Goal: Task Accomplishment & Management: Manage account settings

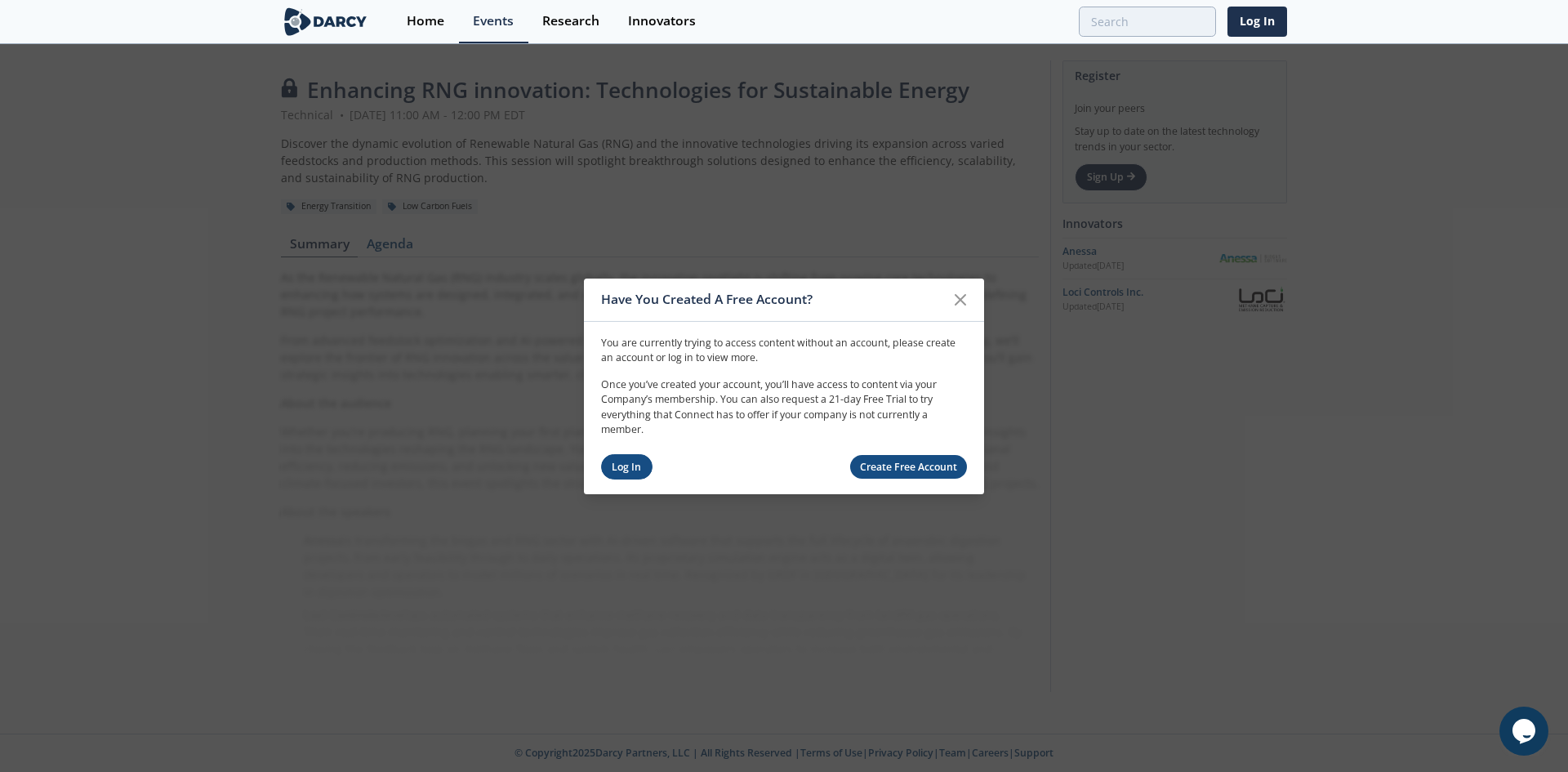
click at [626, 463] on link "Log In" at bounding box center [627, 467] width 52 height 26
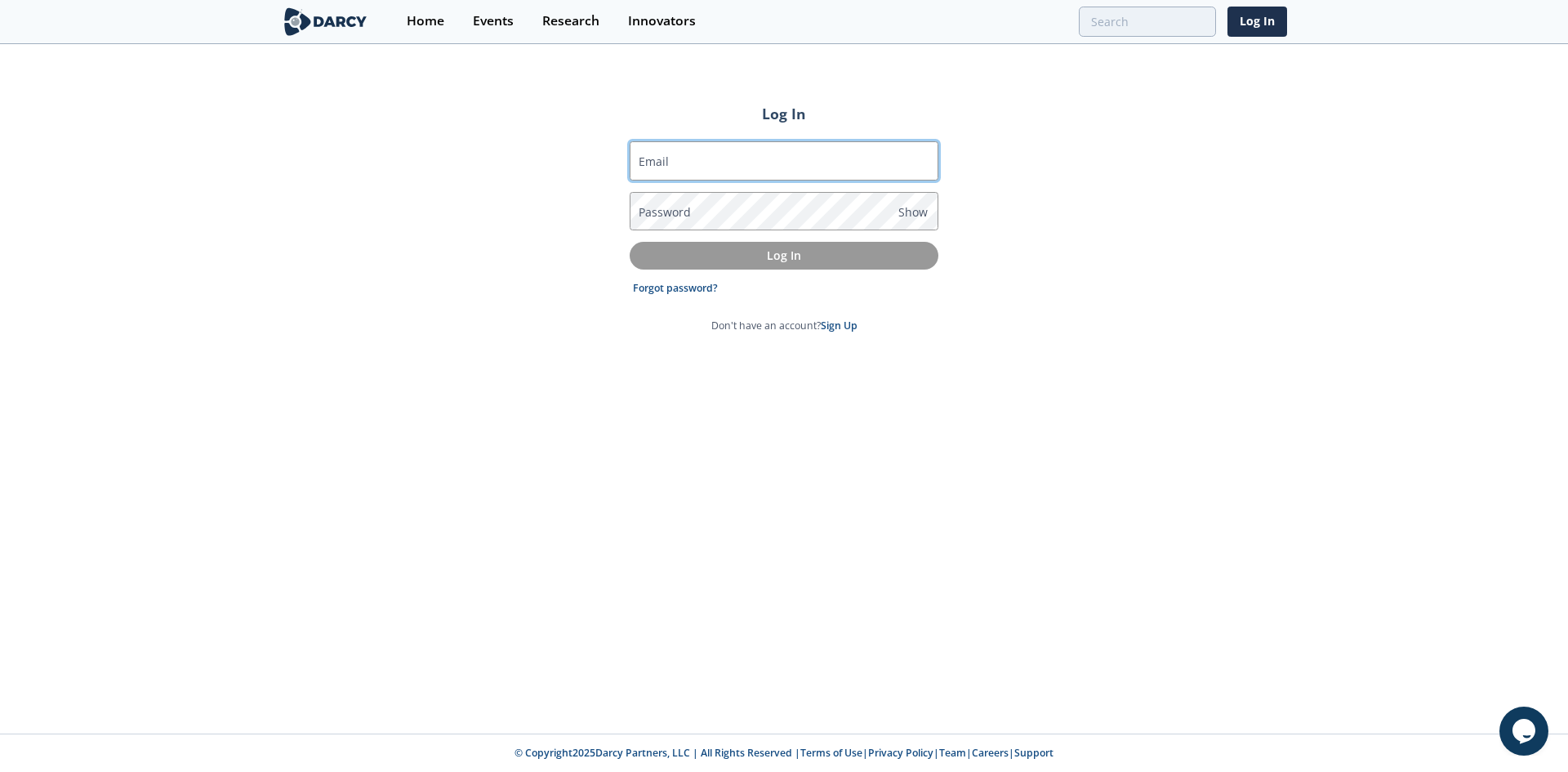
click at [732, 171] on input "Email" at bounding box center [784, 162] width 309 height 40
click at [750, 161] on input "Email" at bounding box center [784, 162] width 309 height 40
type input "[PERSON_NAME][EMAIL_ADDRESS][PERSON_NAME][DOMAIN_NAME]"
click at [662, 286] on link "Forgot password?" at bounding box center [676, 288] width 85 height 15
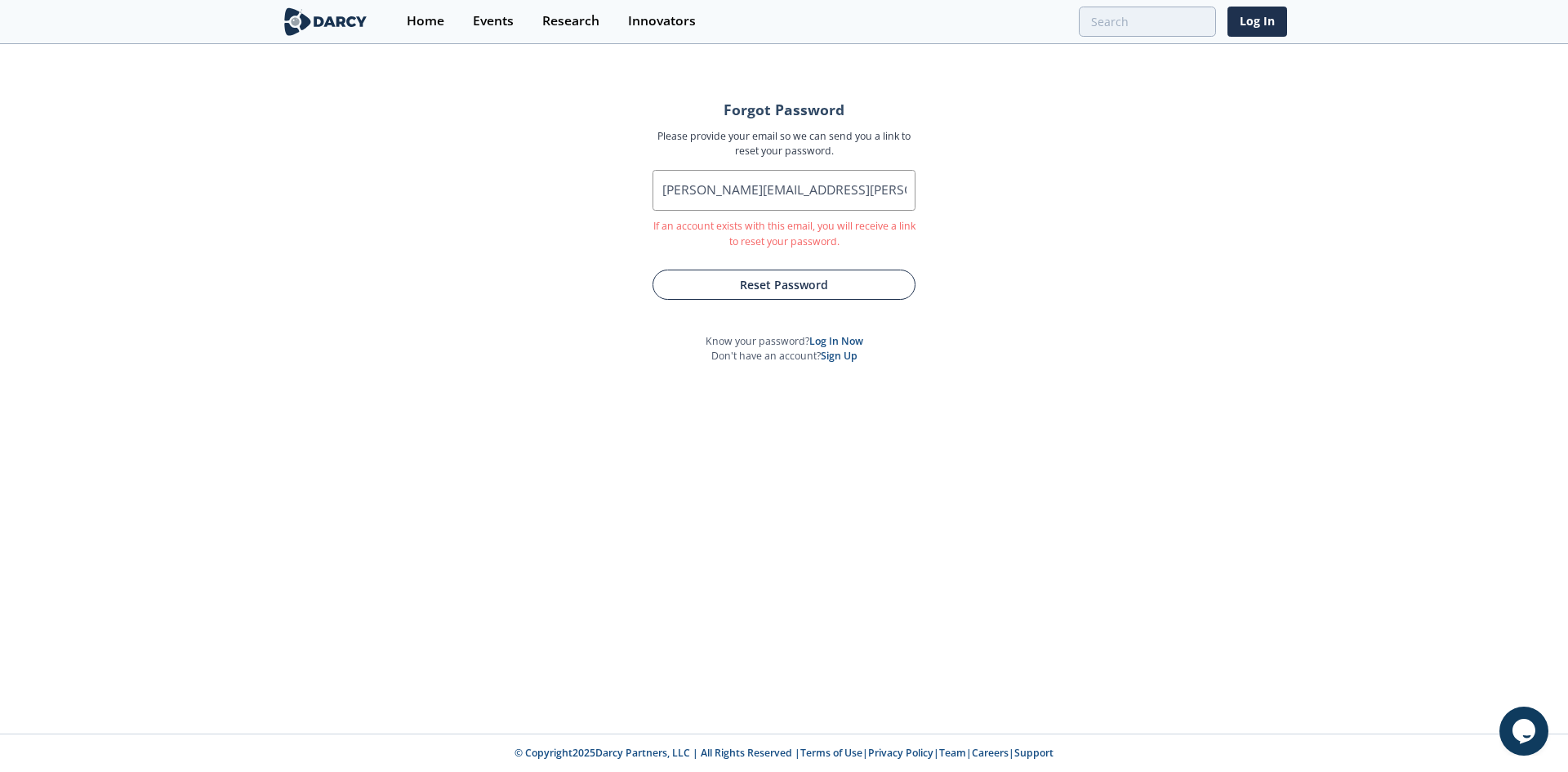
click at [780, 272] on button "Reset Password" at bounding box center [784, 284] width 262 height 30
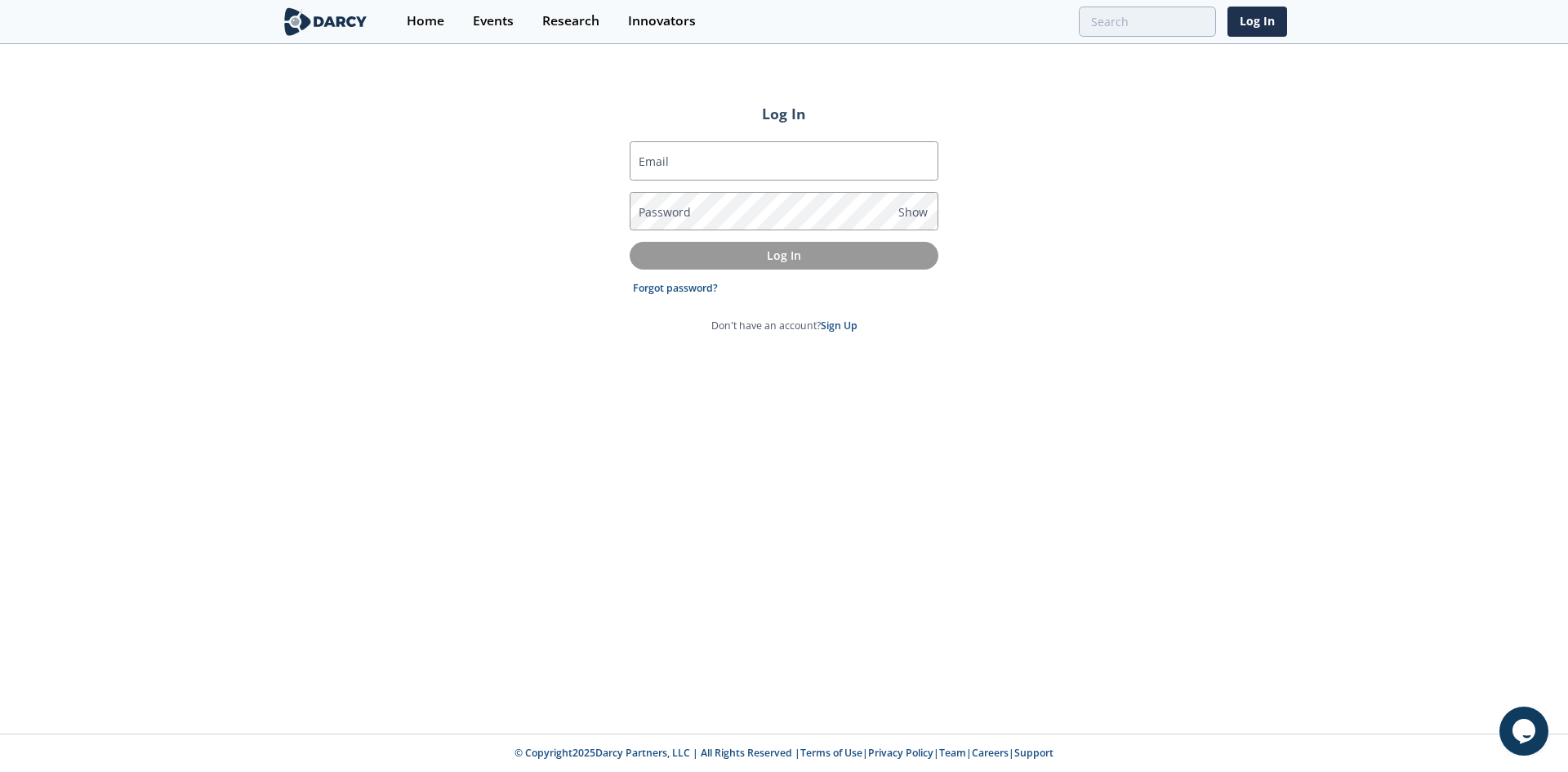
click at [932, 366] on div "Log In Email Password Show Log In Forgot password? Don't have an account? Sign …" at bounding box center [784, 389] width 1568 height 688
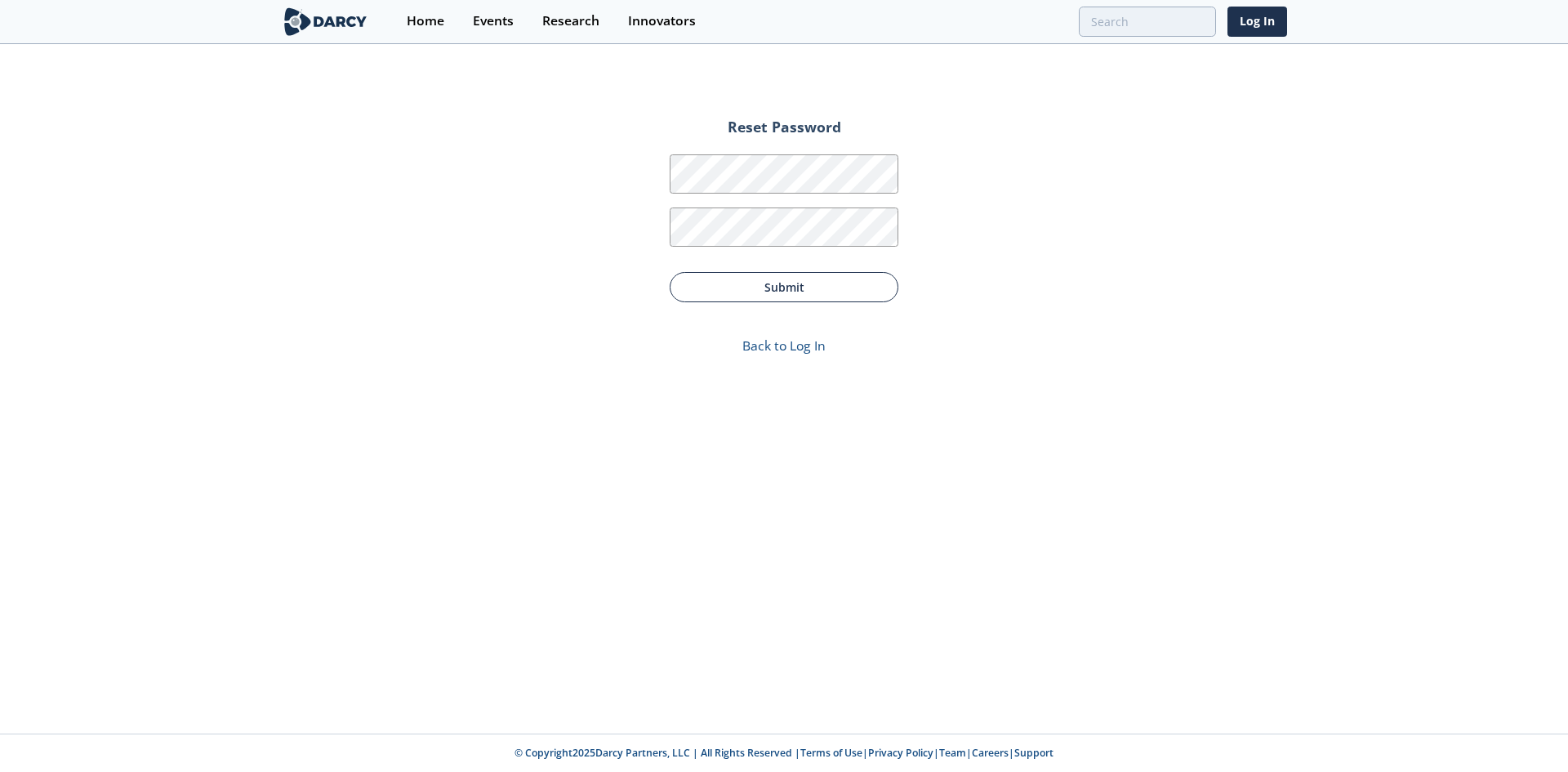
click at [801, 273] on button "Submit" at bounding box center [784, 286] width 229 height 30
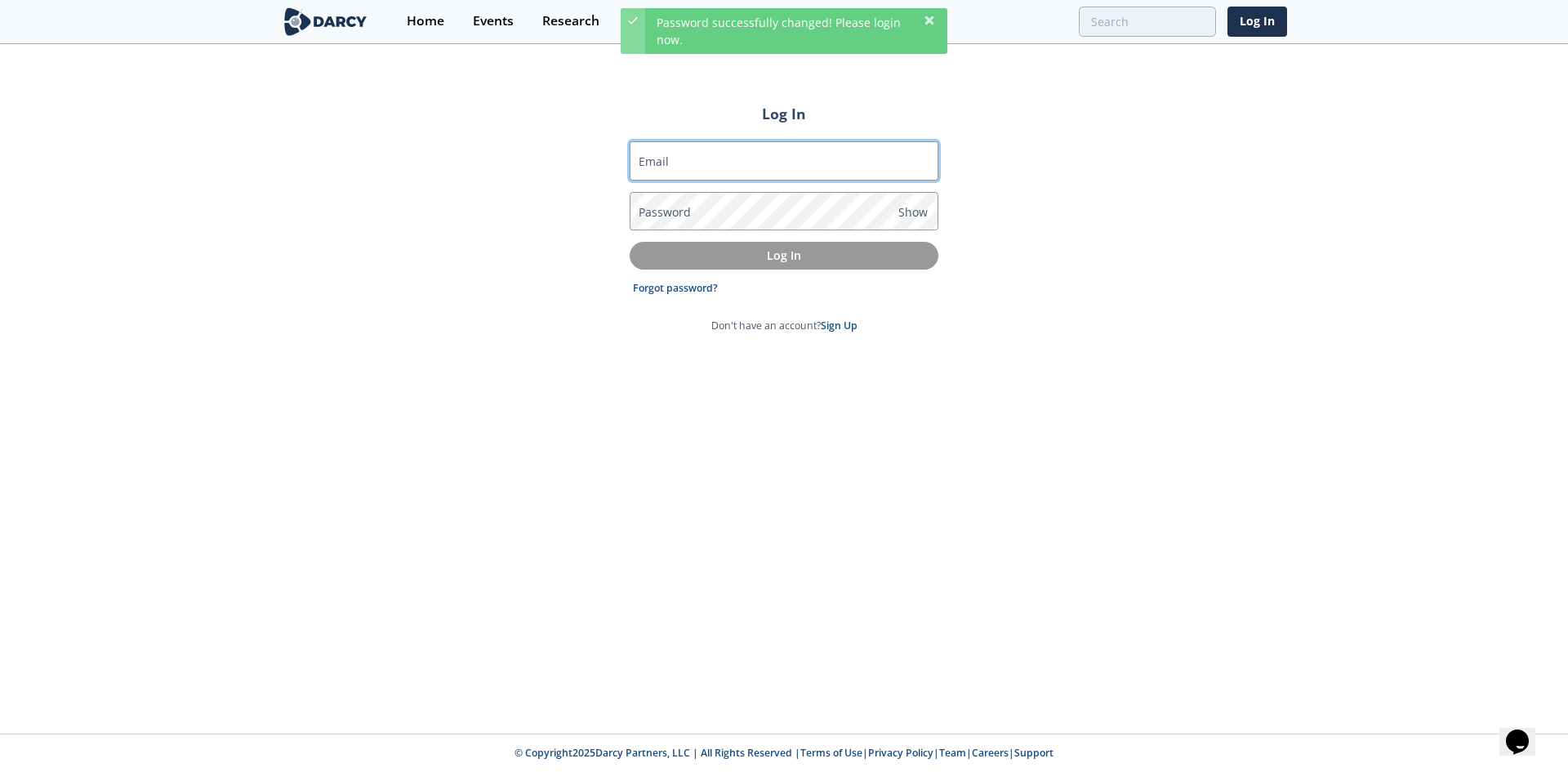
click at [769, 161] on input "Email" at bounding box center [784, 162] width 309 height 40
type input "[PERSON_NAME][EMAIL_ADDRESS][PERSON_NAME][DOMAIN_NAME]"
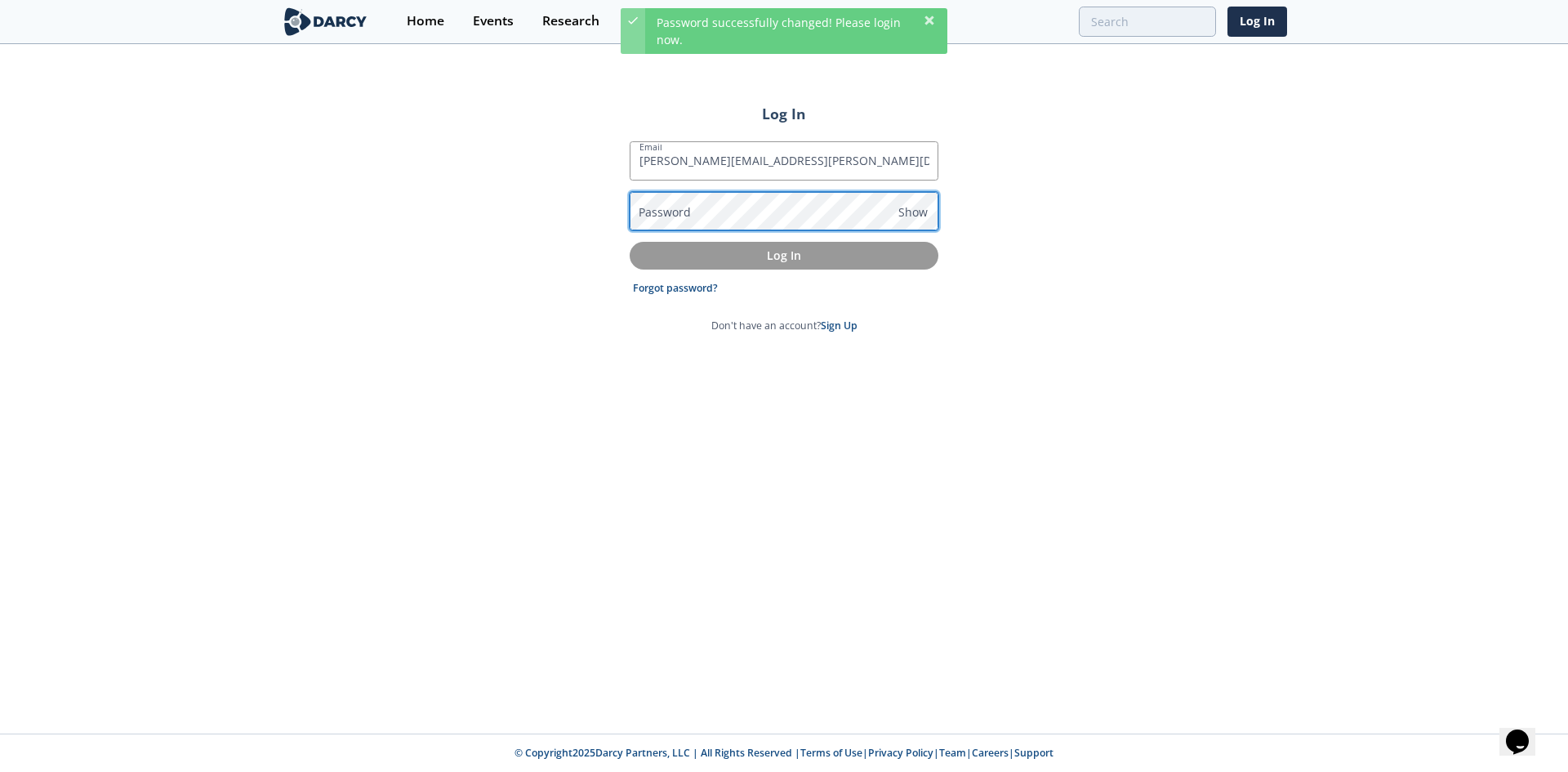
click at [1090, 133] on div "Log In Email [PERSON_NAME][EMAIL_ADDRESS][PERSON_NAME][DOMAIN_NAME] Password Sh…" at bounding box center [784, 389] width 1568 height 688
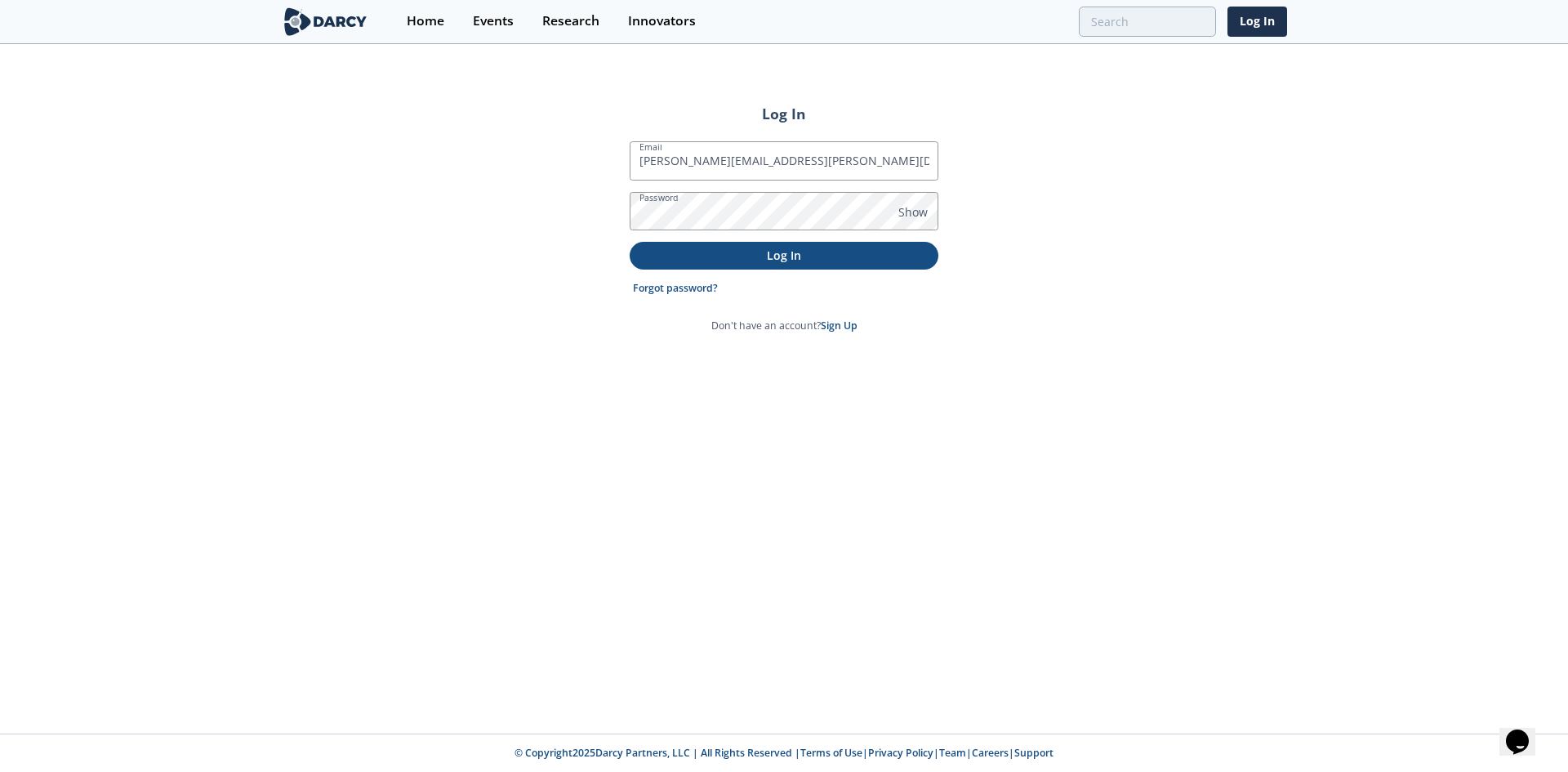
click at [736, 257] on p "Log In" at bounding box center [784, 255] width 285 height 17
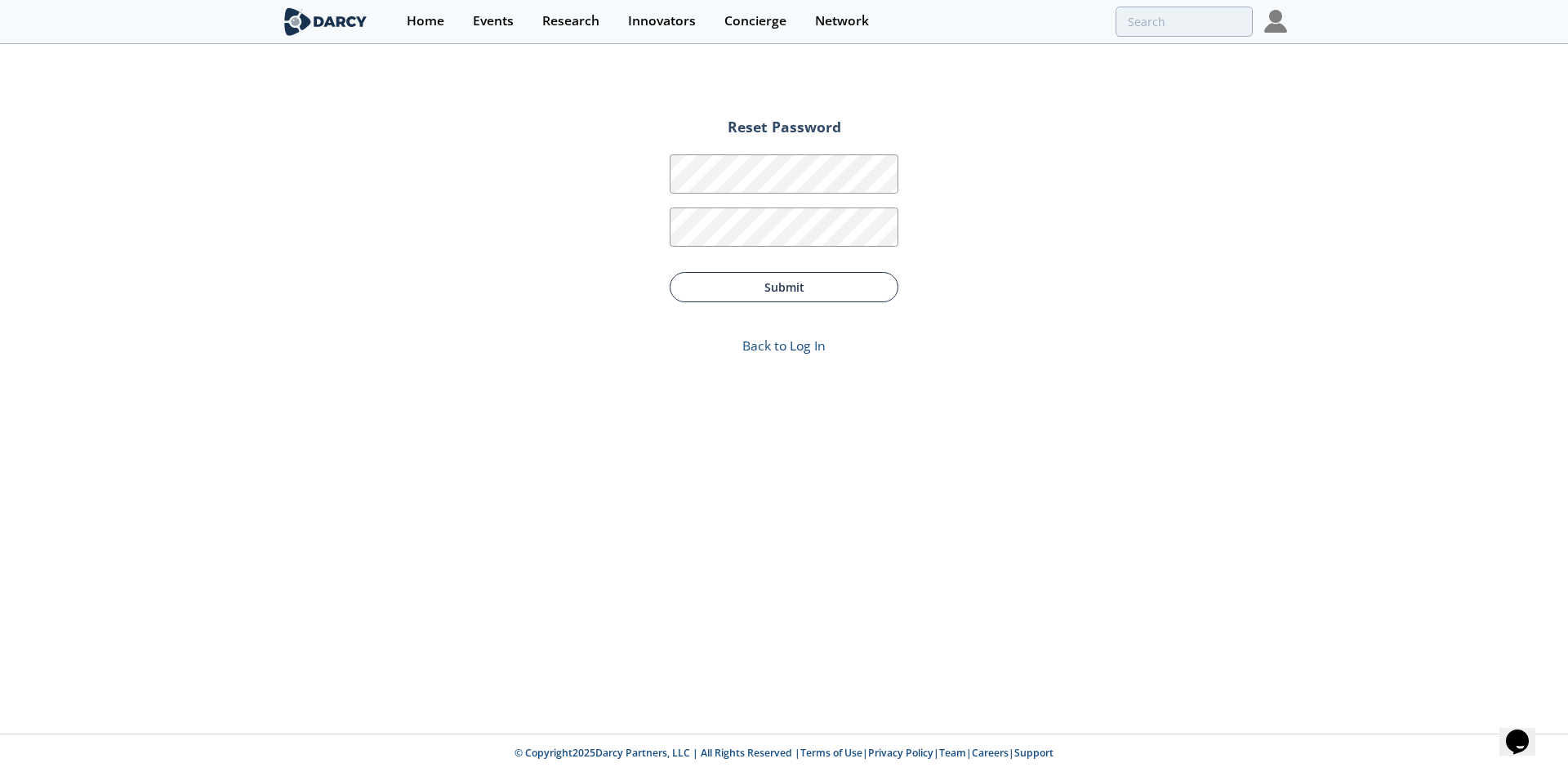
click at [776, 274] on button "Submit" at bounding box center [784, 286] width 229 height 30
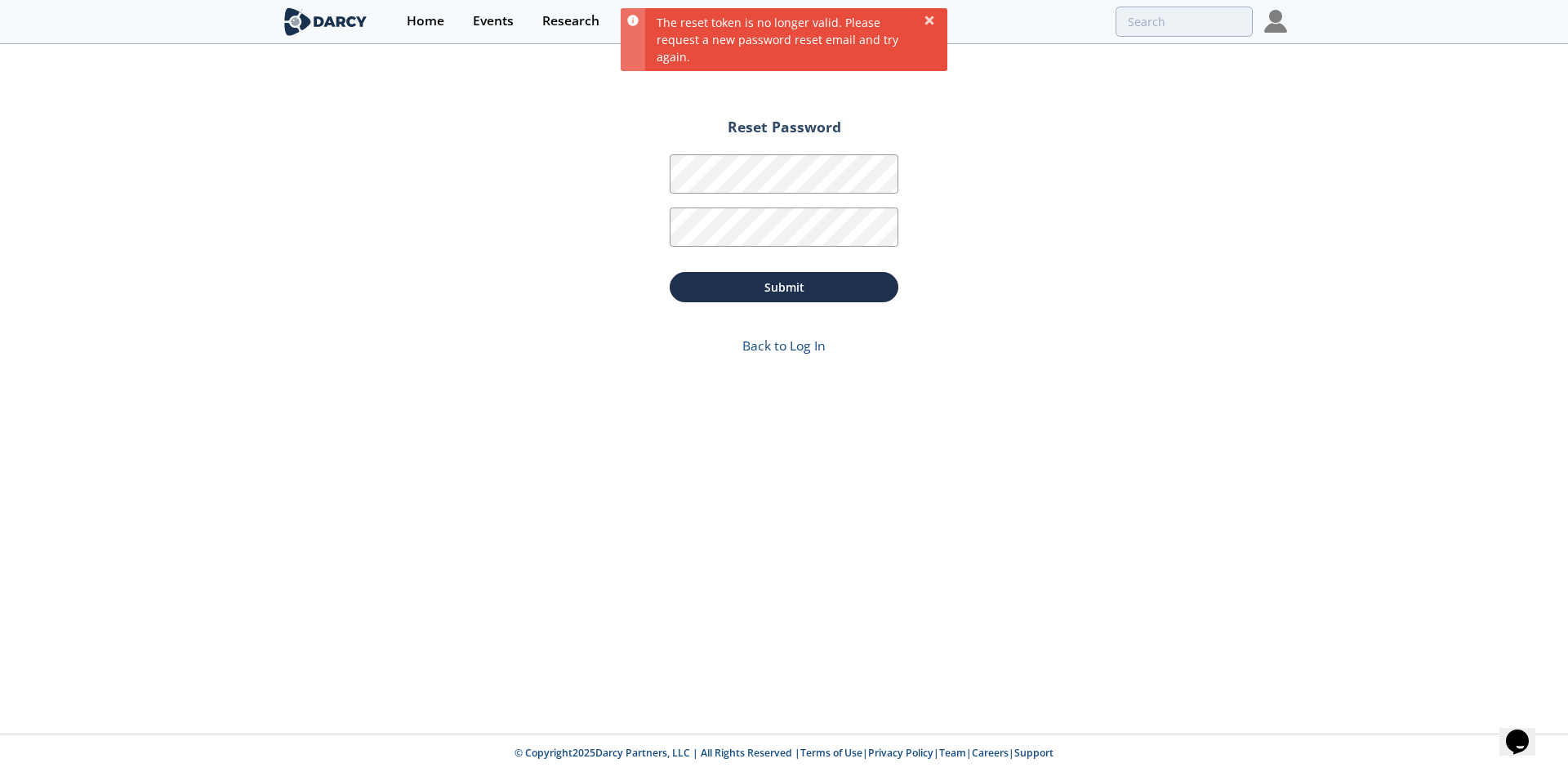
click at [787, 334] on div "Back to Log In" at bounding box center [784, 329] width 229 height 54
click at [785, 341] on link "Back to Log In" at bounding box center [784, 346] width 83 height 18
drag, startPoint x: 1167, startPoint y: 152, endPoint x: 1015, endPoint y: 82, distance: 167.3
click at [1166, 151] on div "Reset Password Password Password Confirmation Submit Back to Log In" at bounding box center [784, 389] width 1568 height 688
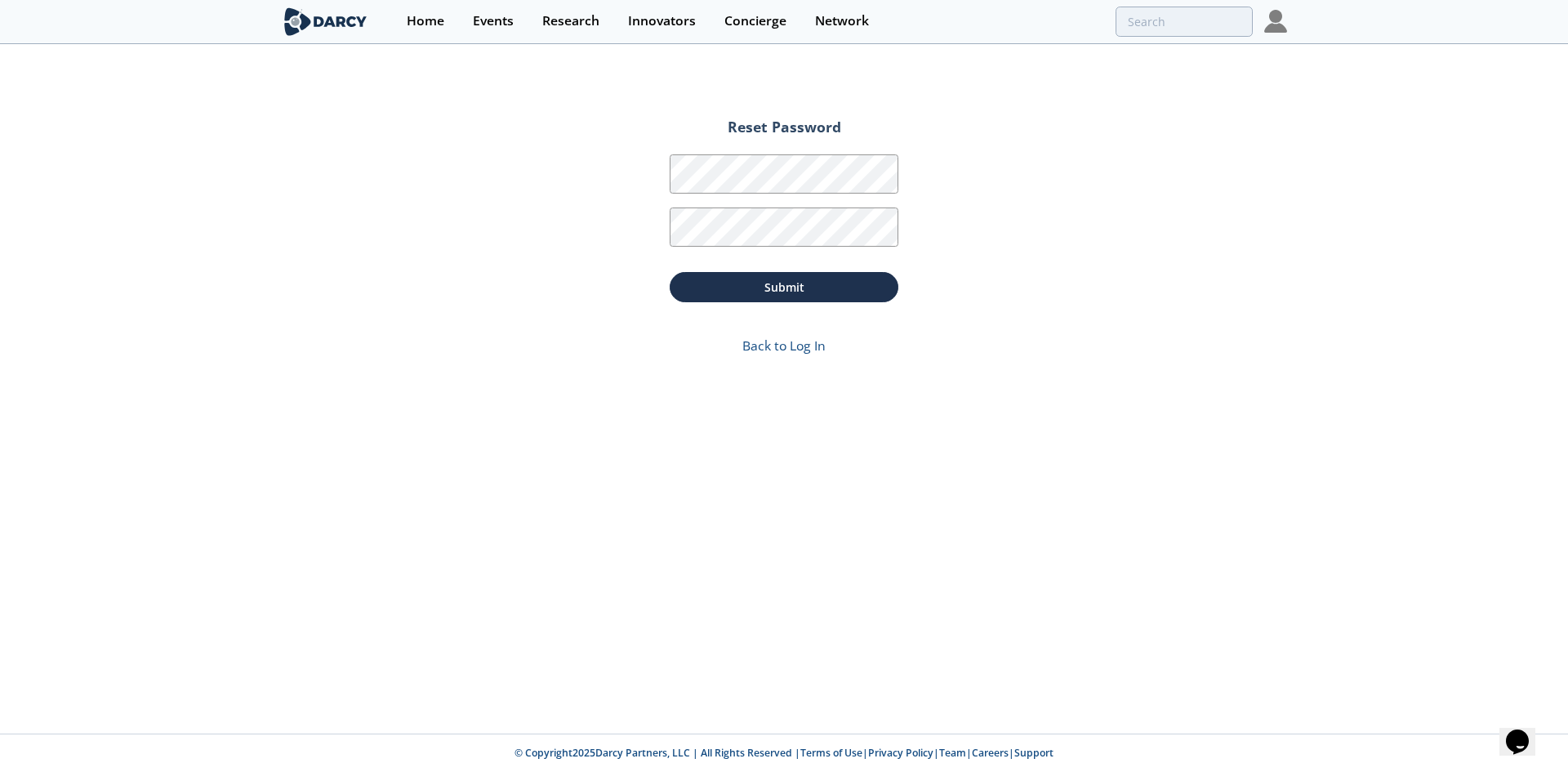
click at [1286, 18] on img at bounding box center [1275, 21] width 23 height 23
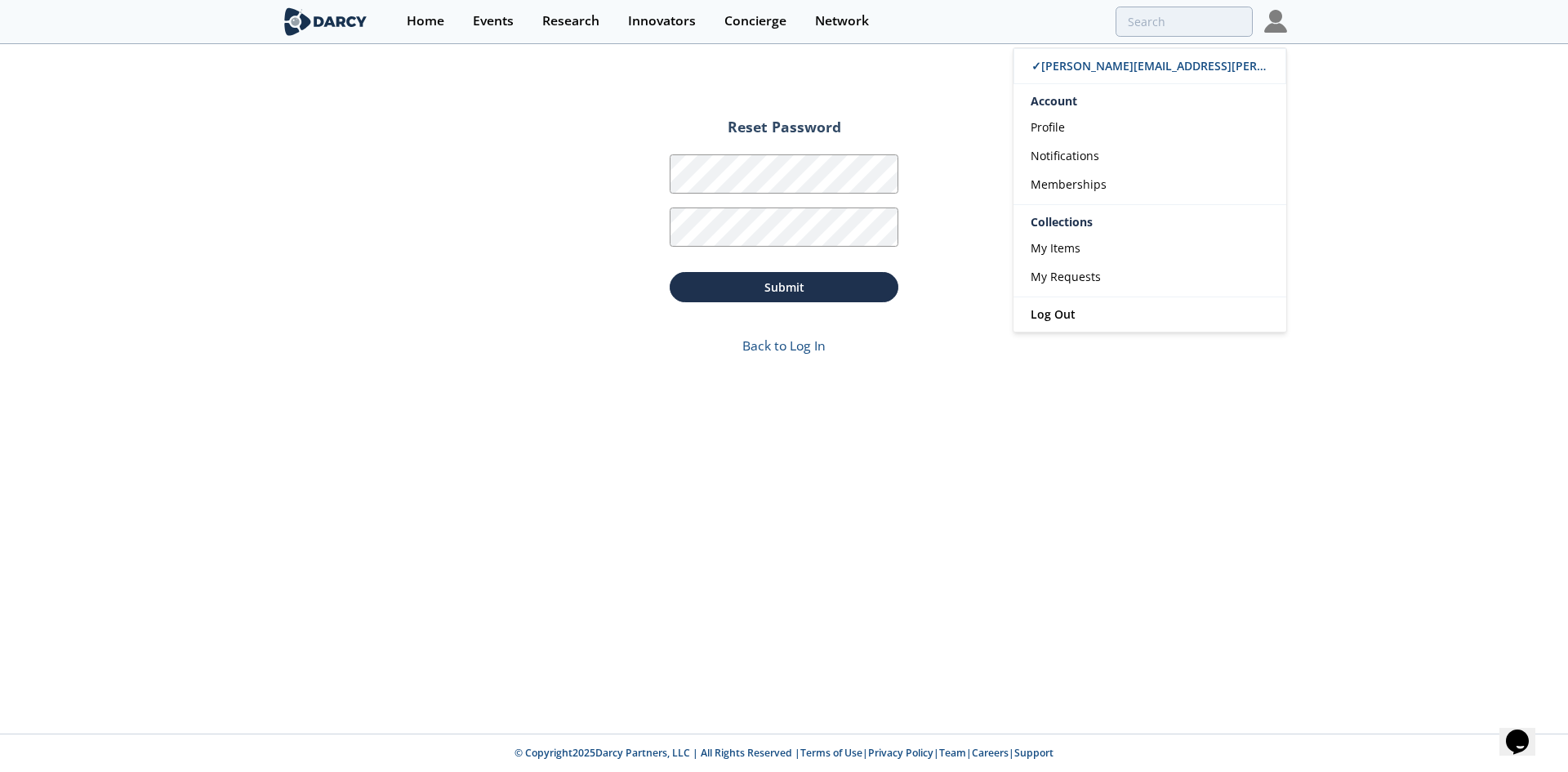
click at [1283, 24] on img at bounding box center [1275, 21] width 23 height 23
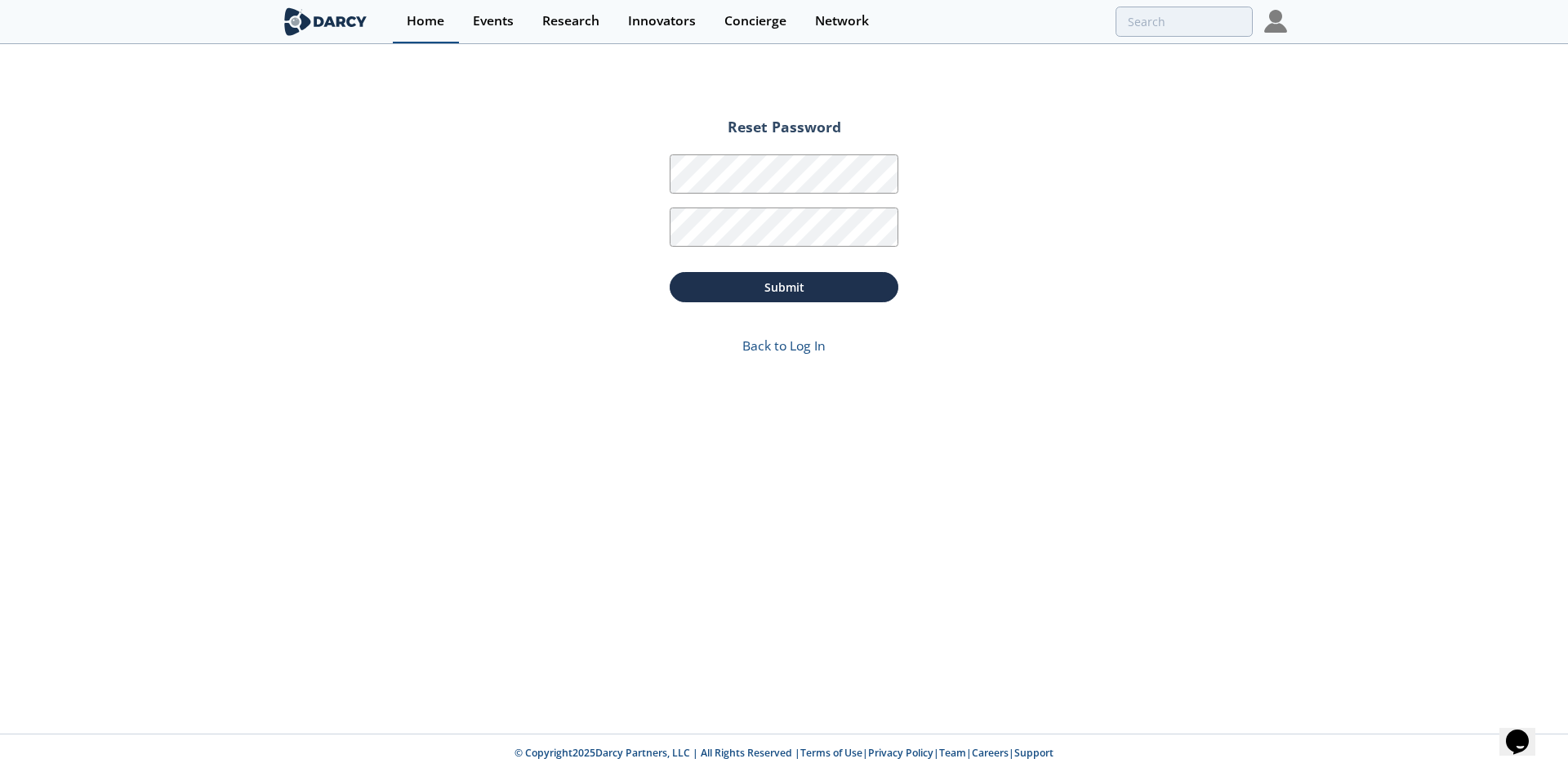
click at [427, 15] on div "Home" at bounding box center [425, 21] width 38 height 13
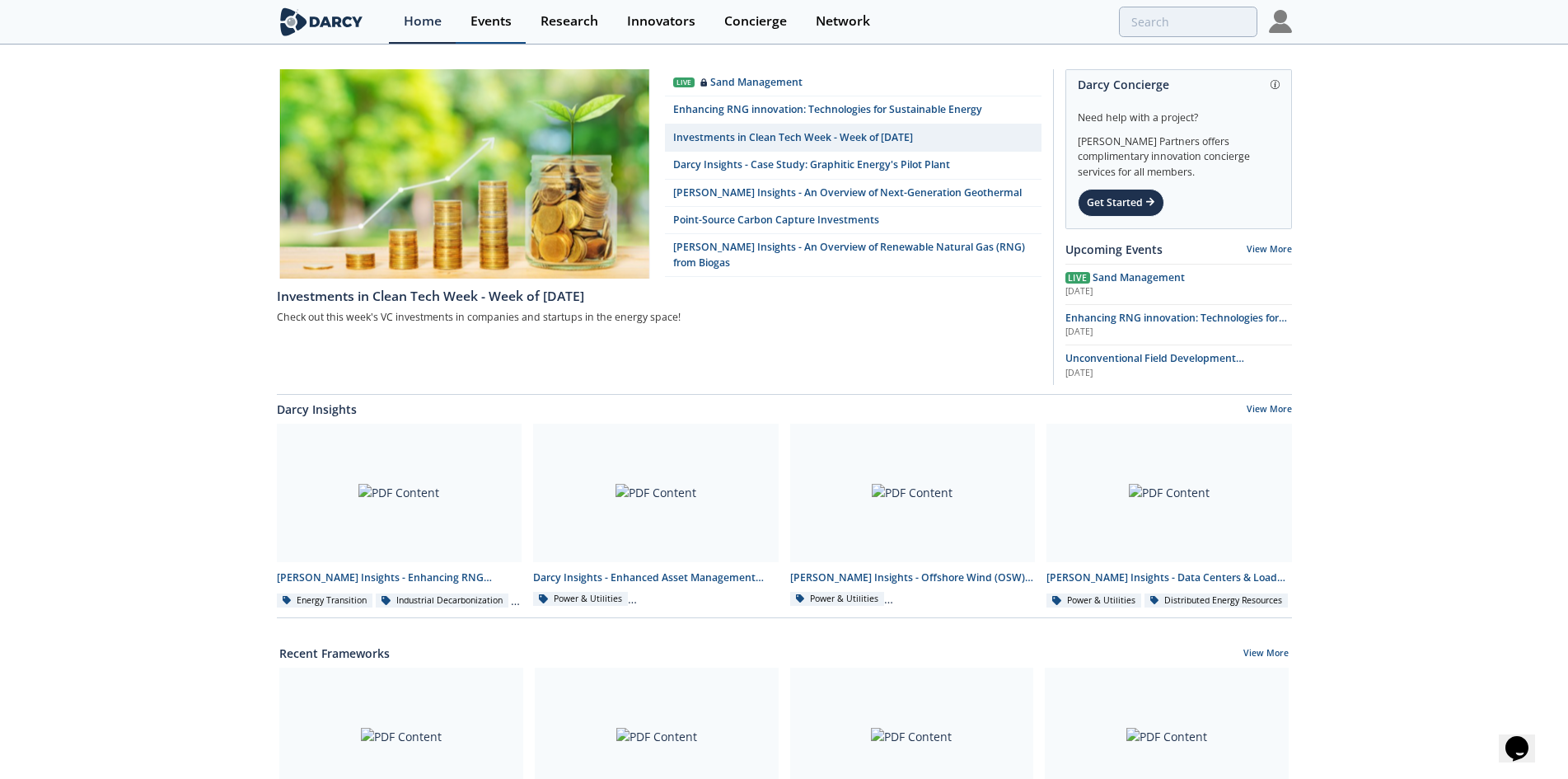
click at [484, 16] on div "Events" at bounding box center [491, 21] width 41 height 13
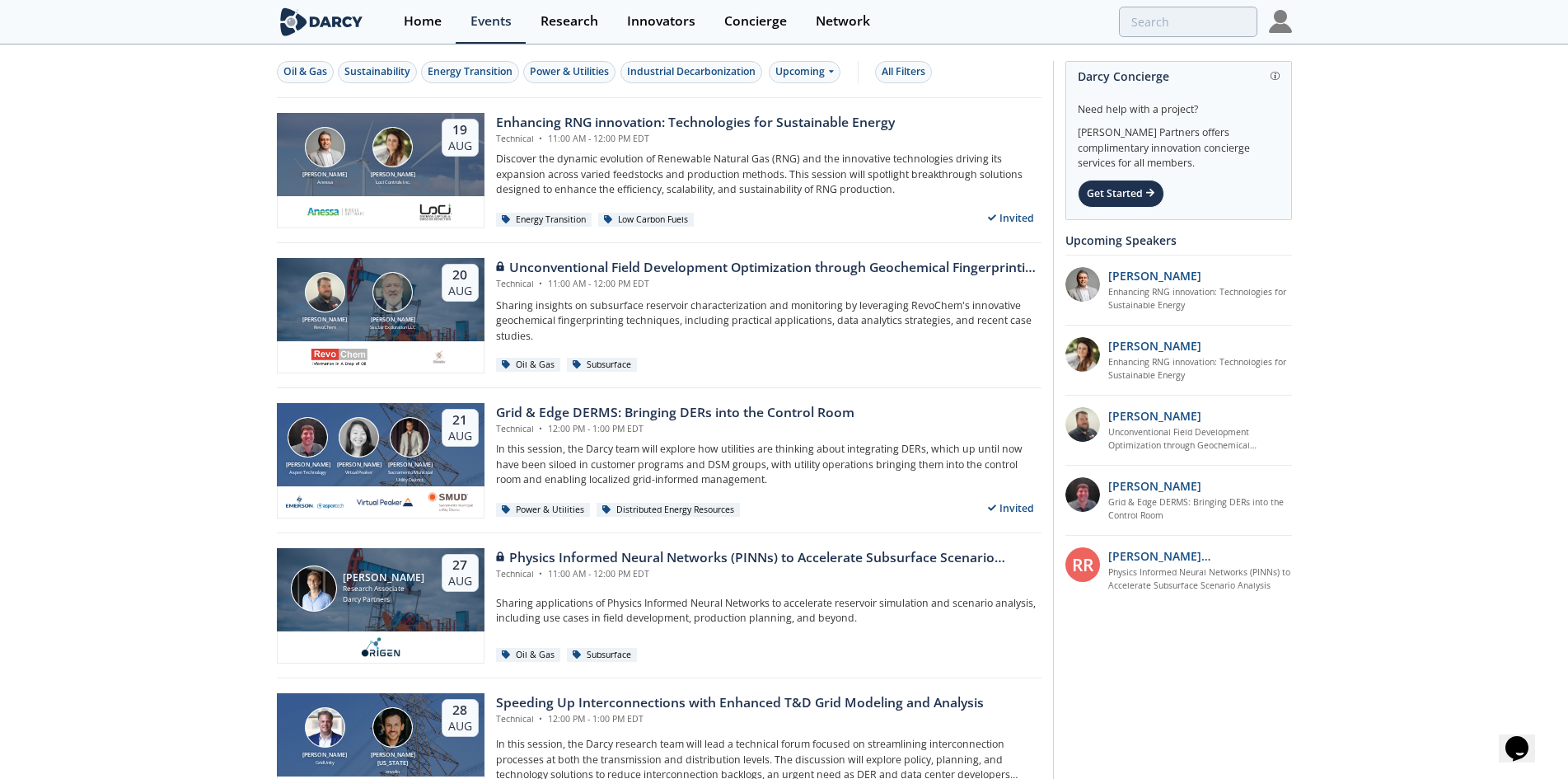
click at [1275, 19] on img at bounding box center [1279, 21] width 23 height 23
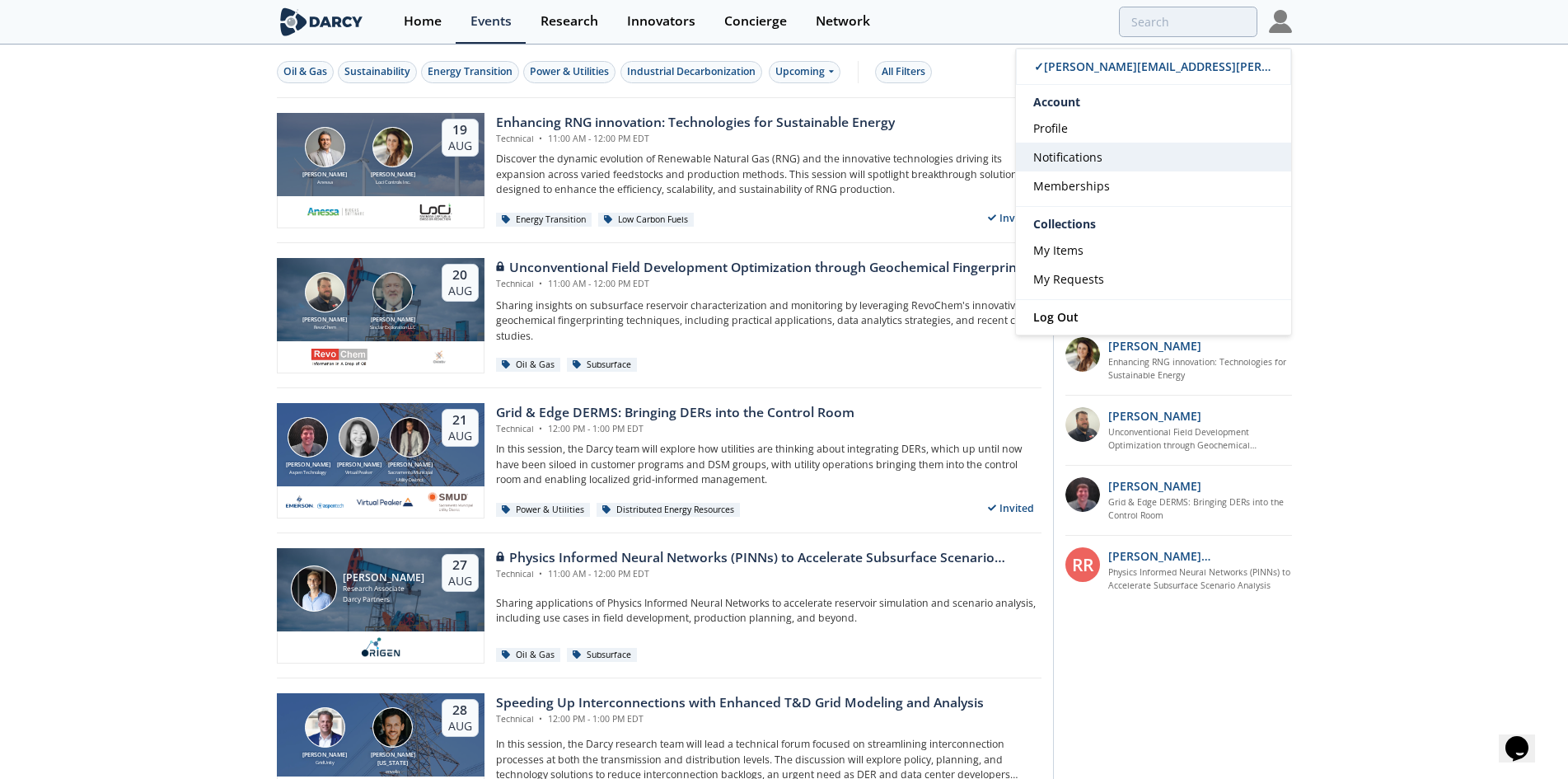
click at [1119, 152] on link "Notifications" at bounding box center [1152, 157] width 275 height 29
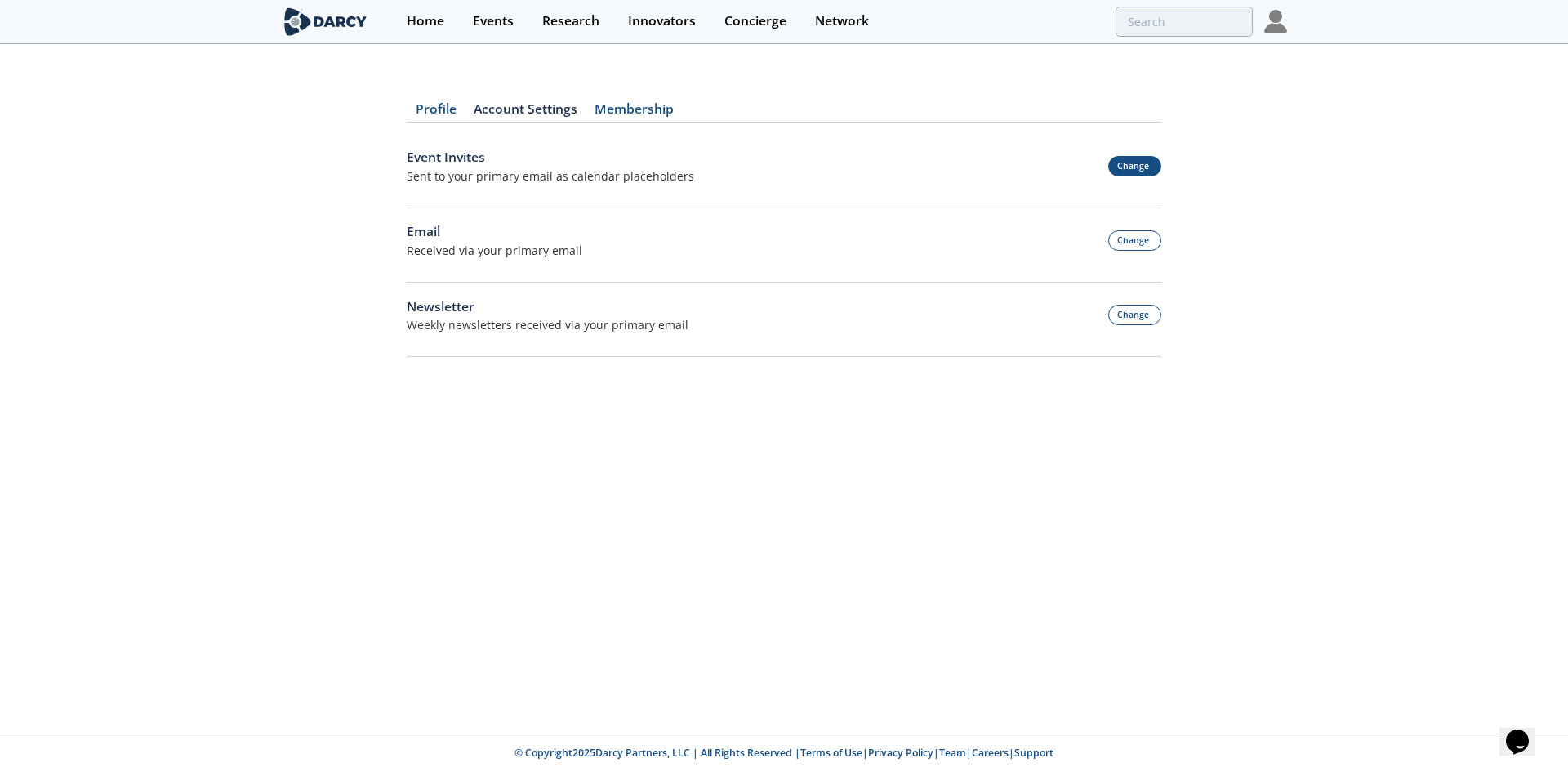
click at [1121, 161] on button "Change" at bounding box center [1134, 165] width 53 height 21
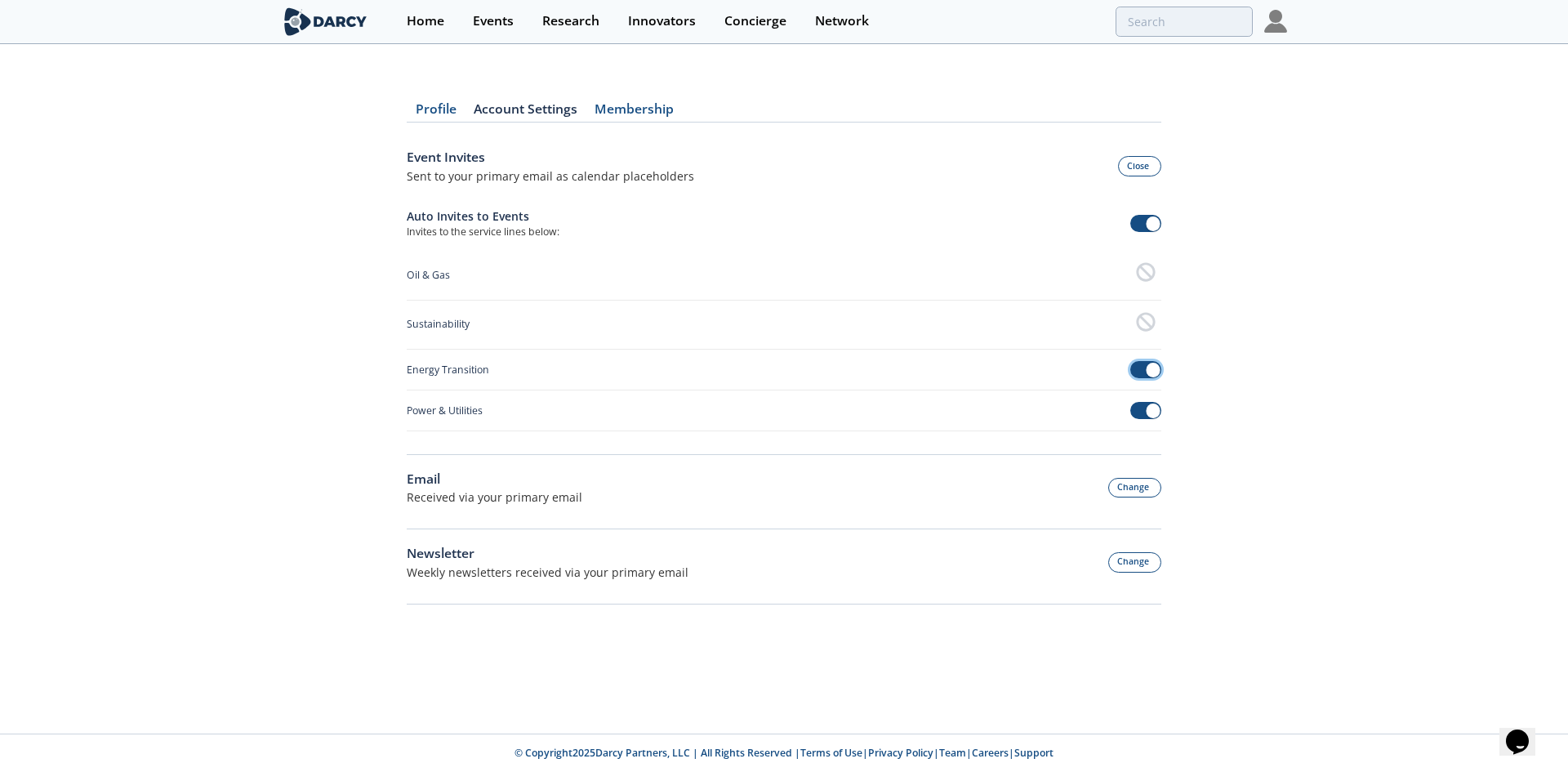
click at [1150, 374] on span at bounding box center [1152, 370] width 15 height 15
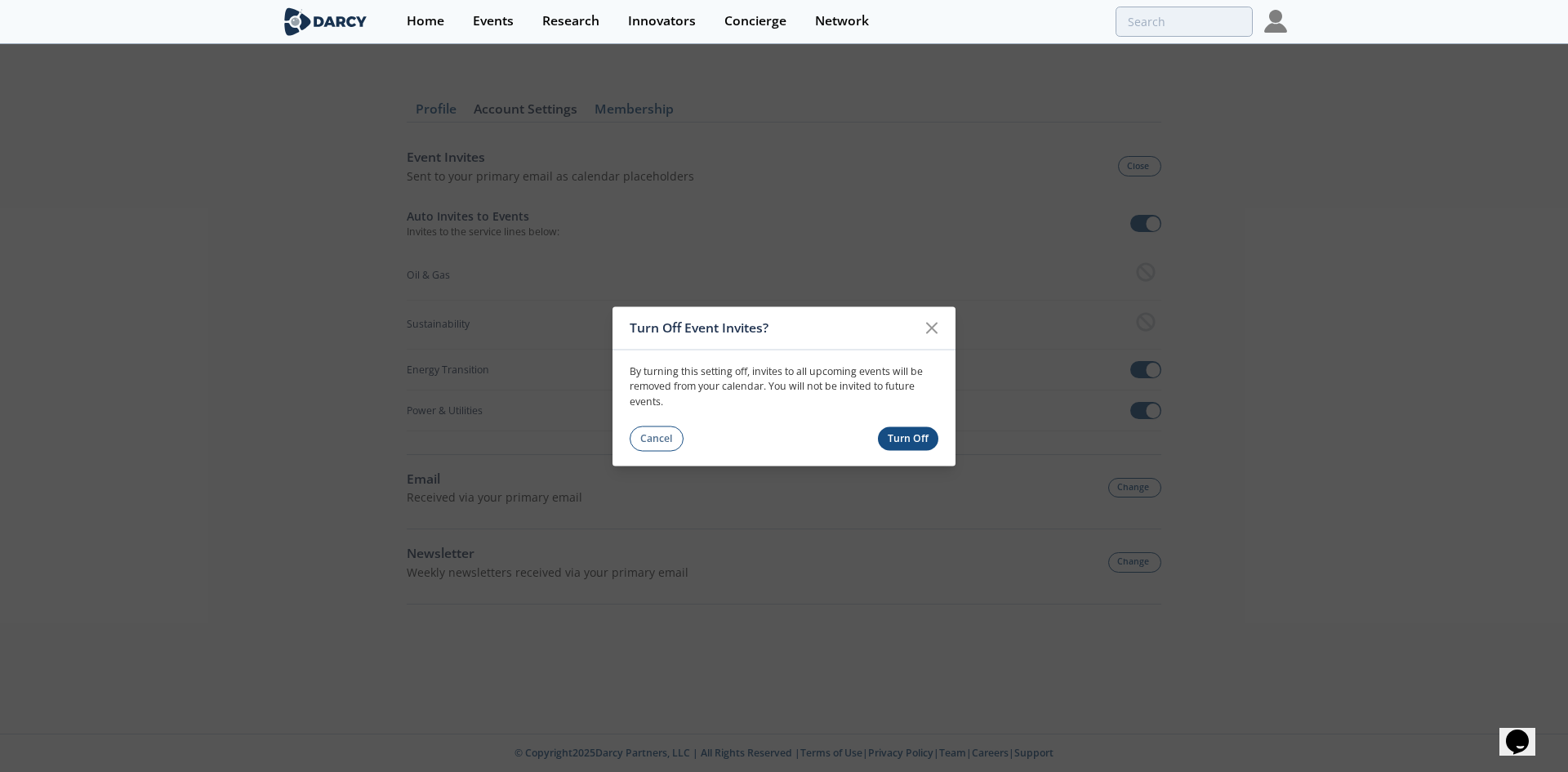
click at [914, 439] on button "Turn Off" at bounding box center [908, 439] width 61 height 24
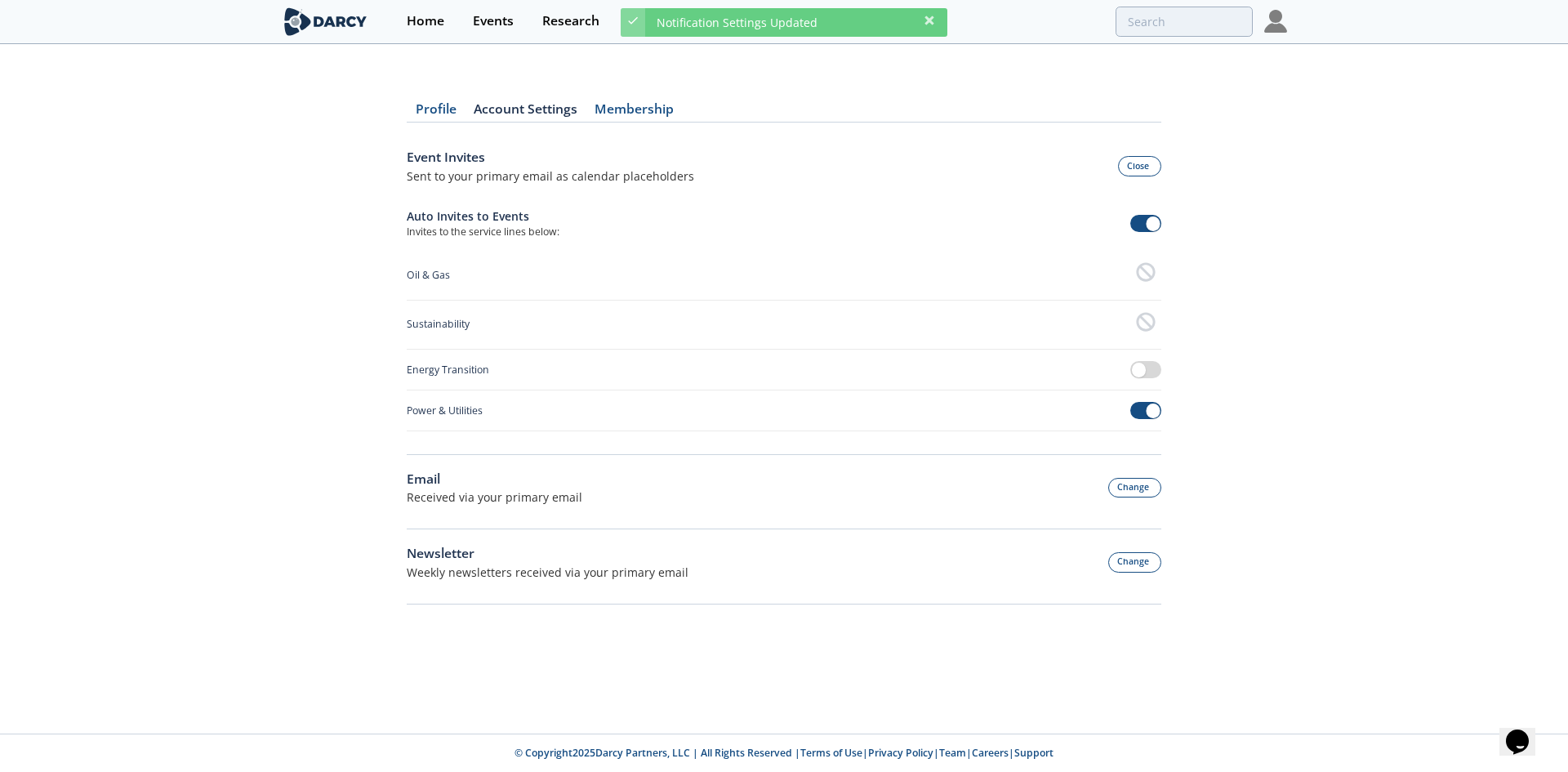
click at [1159, 400] on div "Power & Utilities" at bounding box center [784, 410] width 755 height 41
click at [1145, 411] on span at bounding box center [1146, 410] width 32 height 17
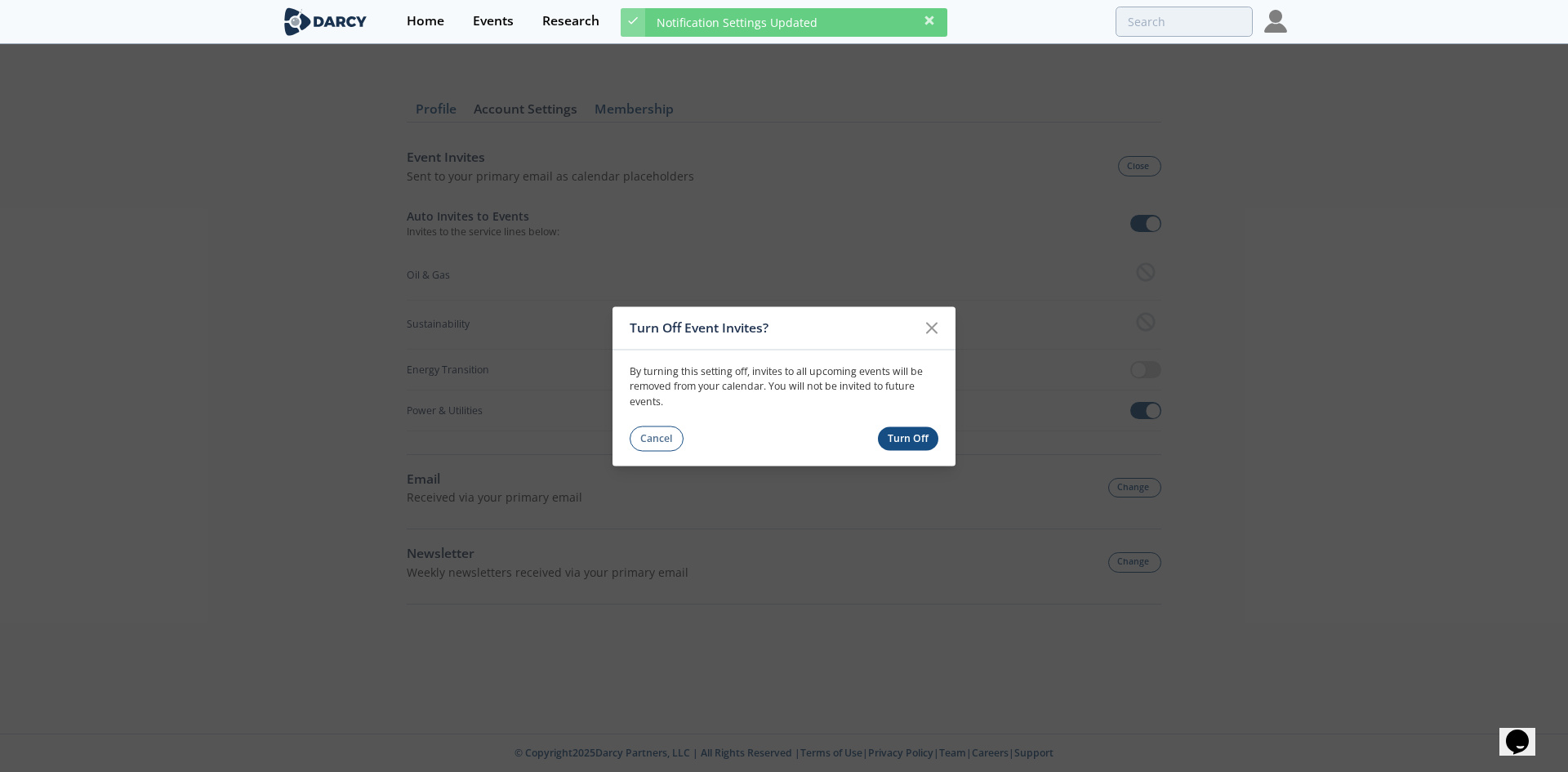
click at [895, 440] on button "Turn Off" at bounding box center [908, 439] width 61 height 24
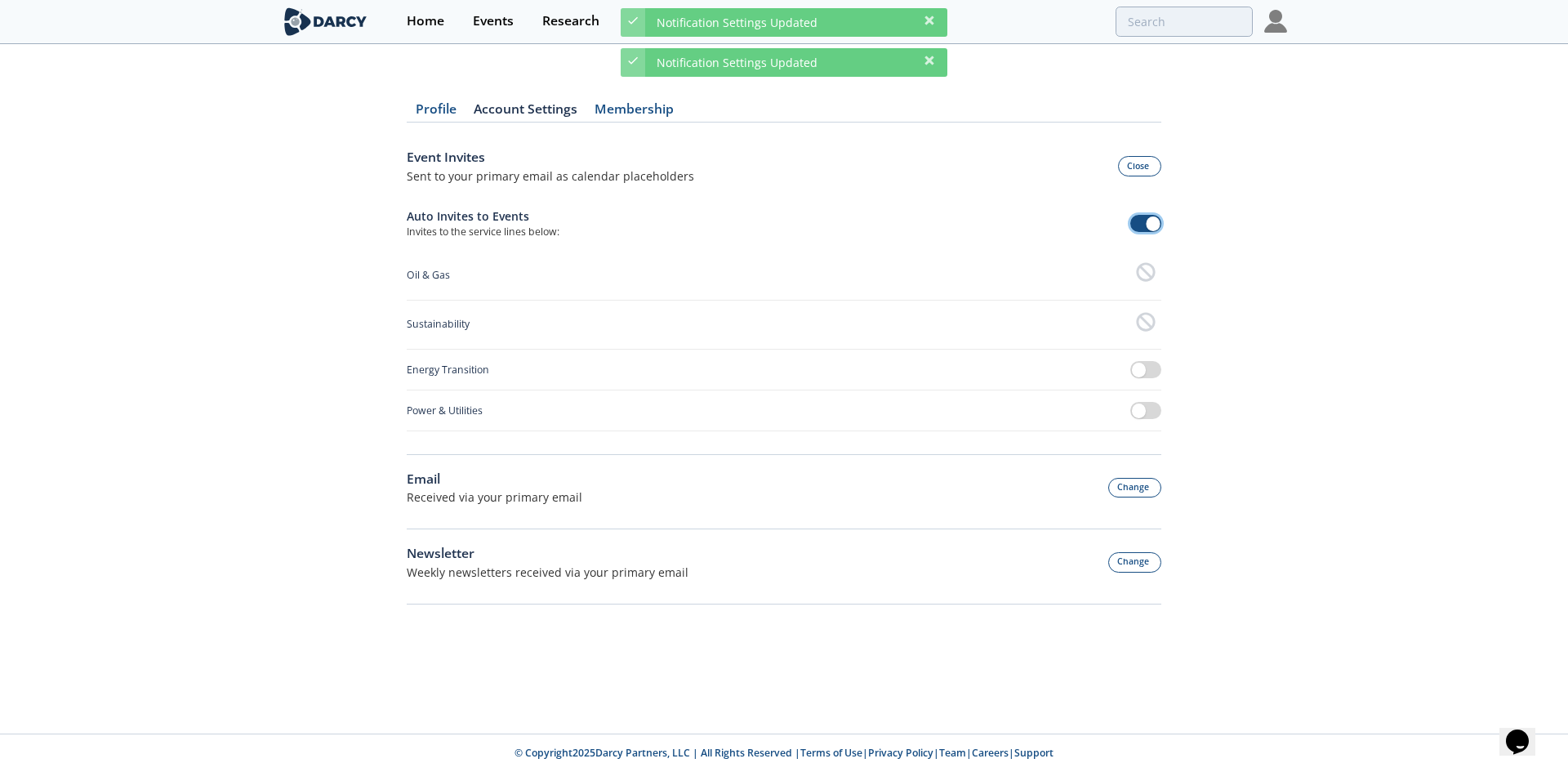
click at [1155, 222] on span at bounding box center [1152, 223] width 15 height 15
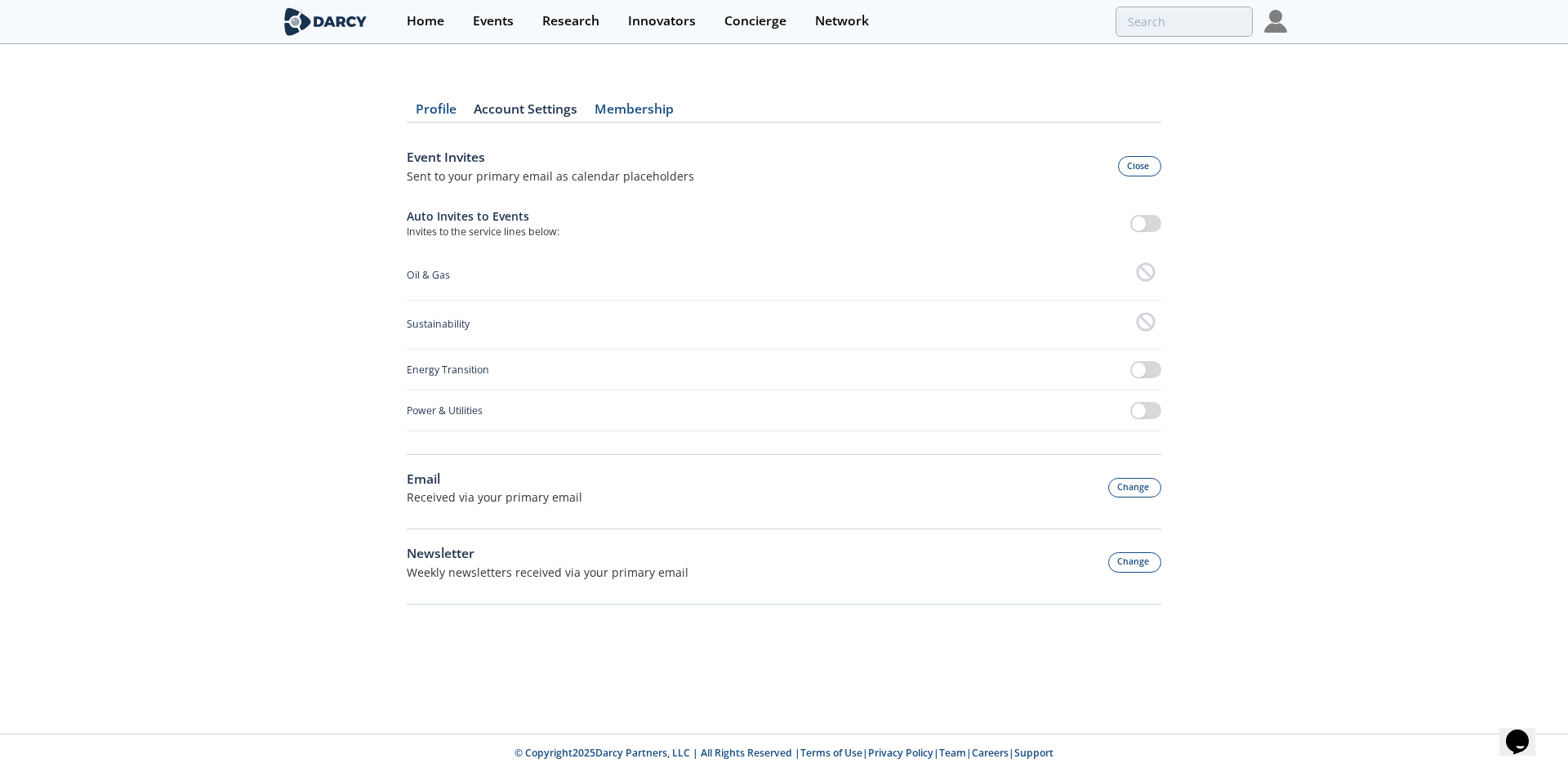
drag, startPoint x: 1131, startPoint y: 169, endPoint x: 875, endPoint y: 156, distance: 256.3
click at [875, 156] on div "Event Invites Sent to your primary email as calendar placeholders Close" at bounding box center [784, 165] width 755 height 37
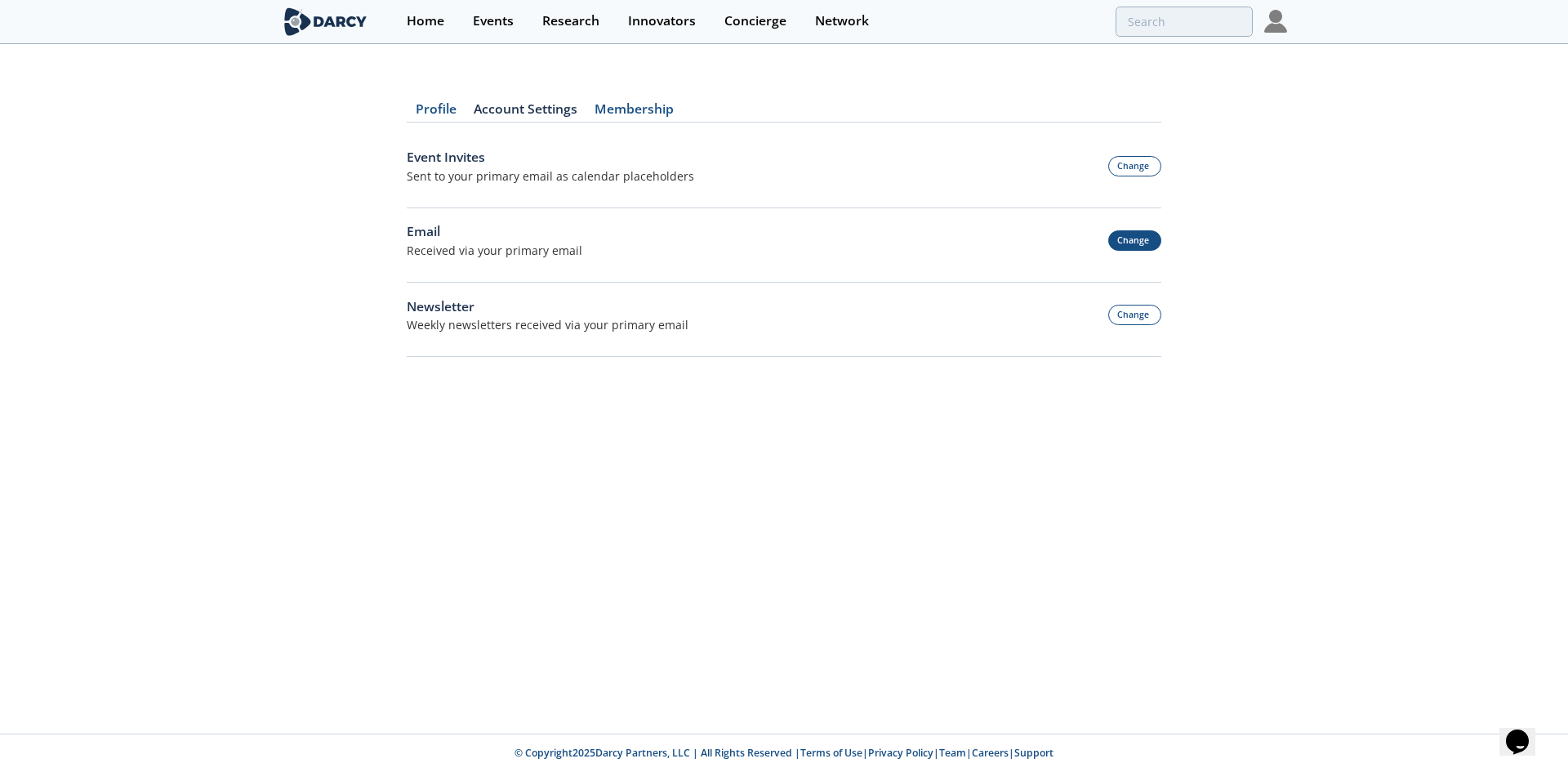
click at [1129, 235] on button "Change" at bounding box center [1134, 240] width 53 height 21
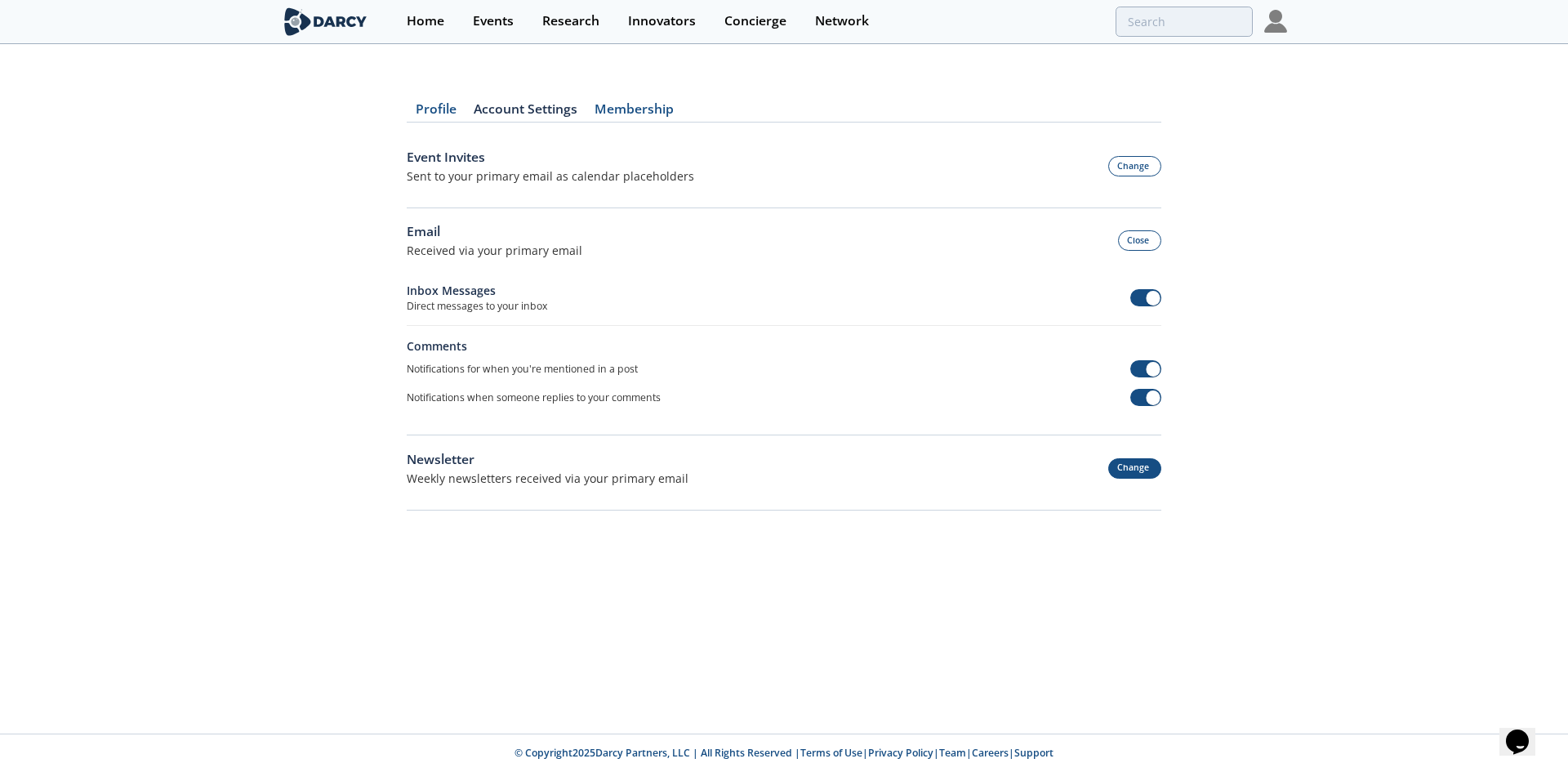
click at [1146, 469] on button "Change" at bounding box center [1134, 468] width 53 height 21
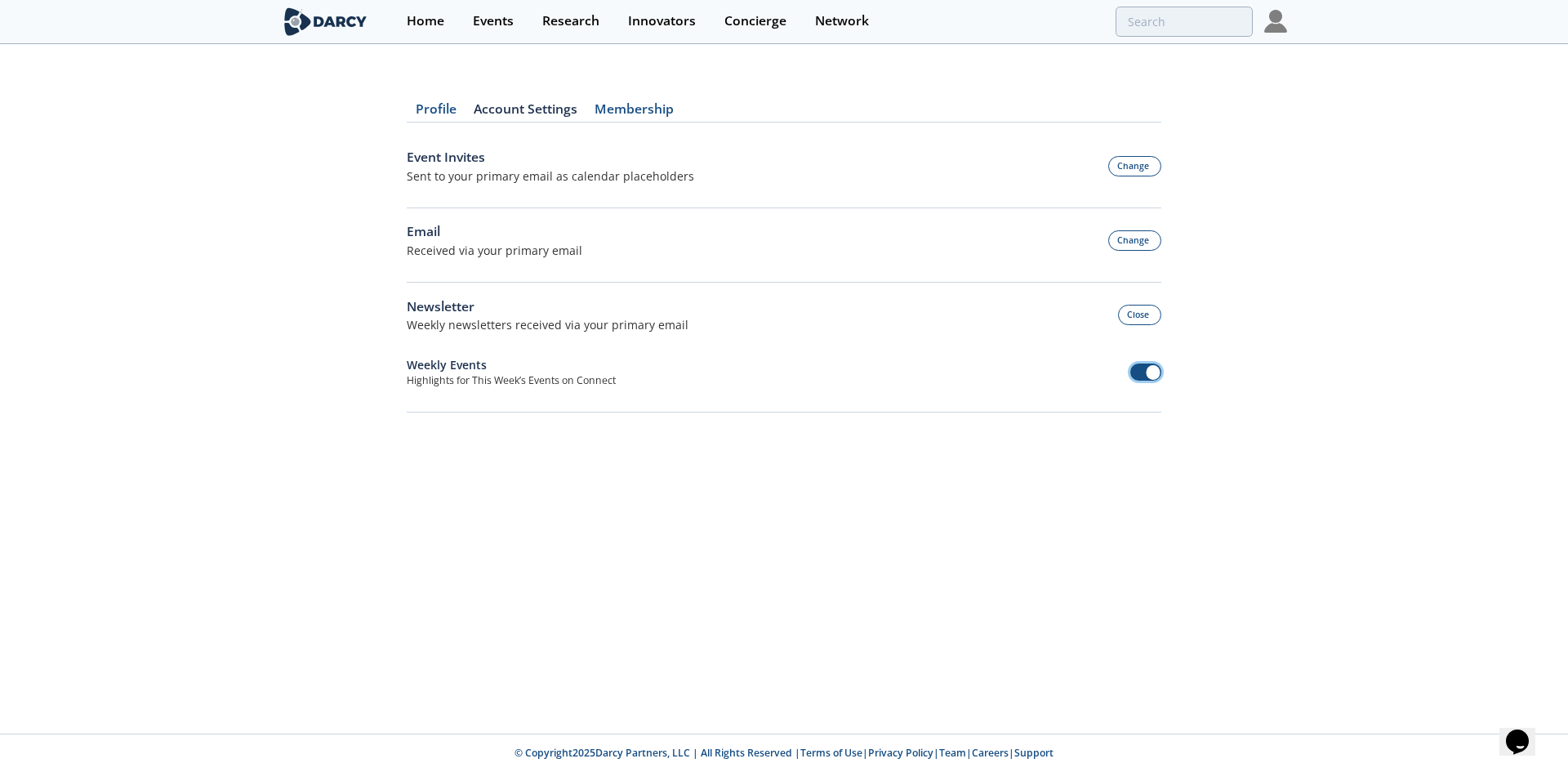
click at [1147, 364] on span at bounding box center [1146, 372] width 32 height 17
click at [1140, 312] on button "Close" at bounding box center [1139, 314] width 45 height 21
click at [1139, 241] on button "Change" at bounding box center [1134, 240] width 53 height 21
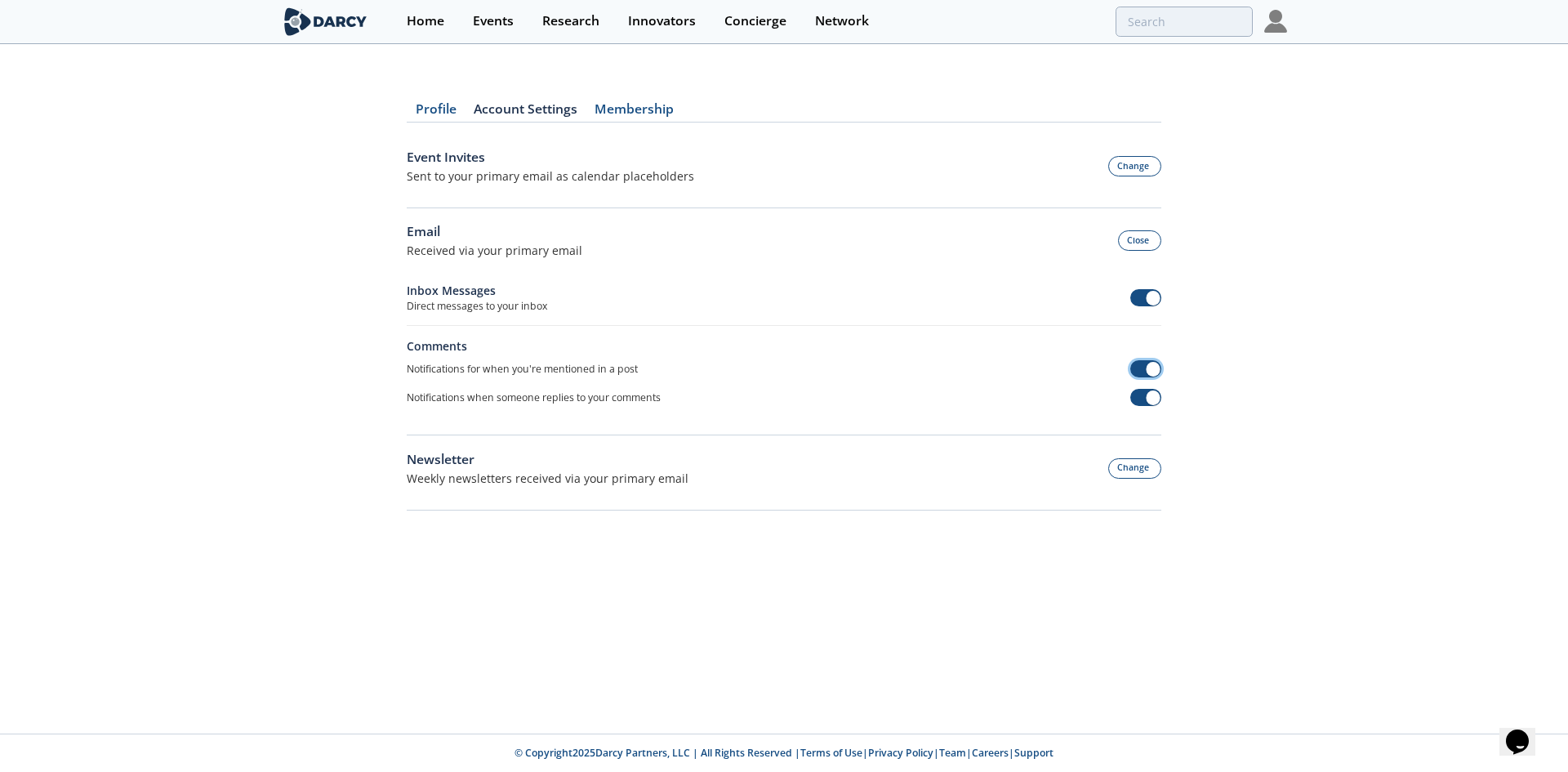
click at [1146, 366] on span at bounding box center [1152, 369] width 15 height 15
click at [1150, 394] on span at bounding box center [1152, 397] width 15 height 15
click at [1131, 241] on button "Close" at bounding box center [1139, 240] width 45 height 21
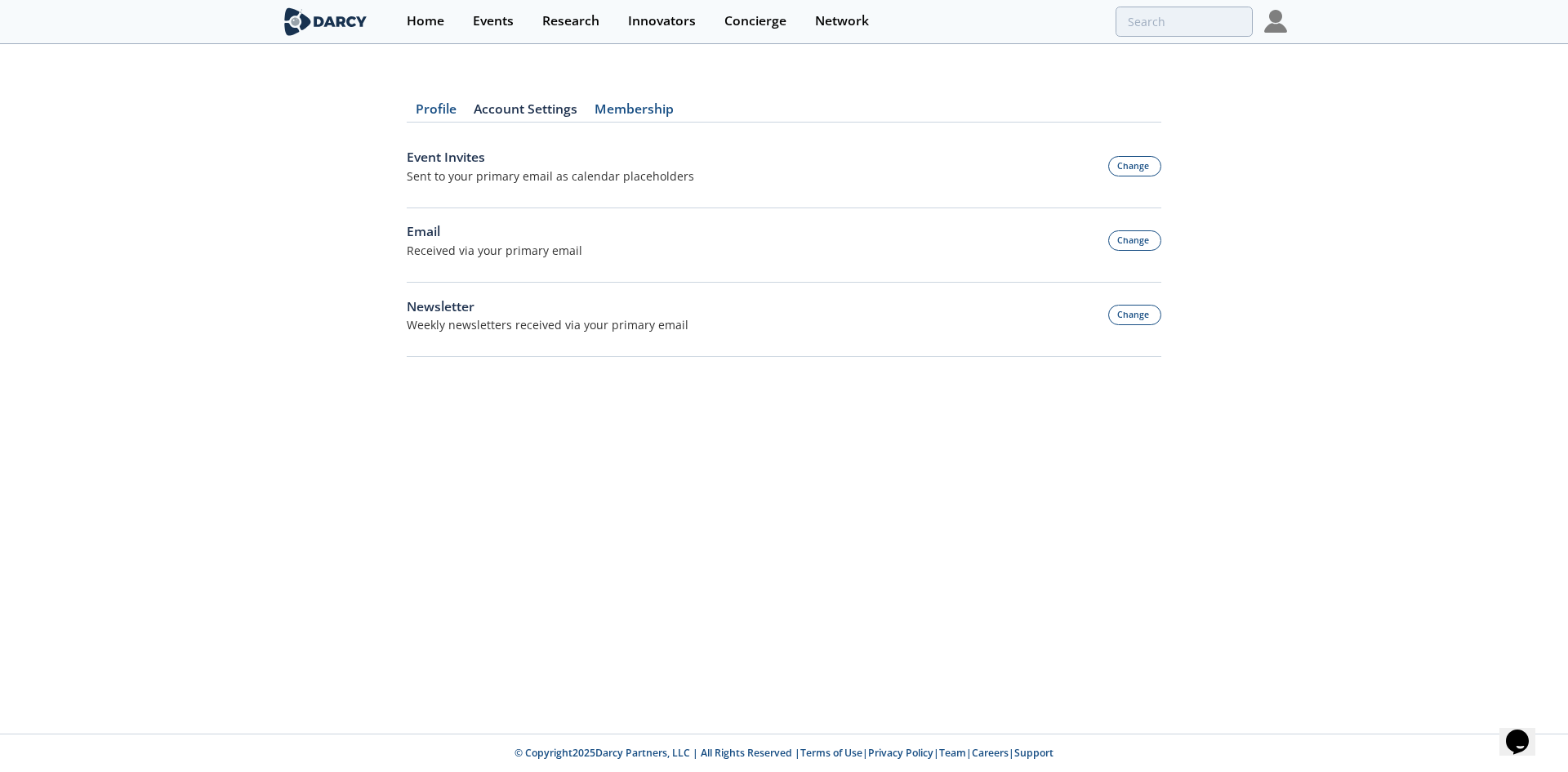
click at [486, 100] on div "Profile Account Settings Membership Event Invites Sent to your primary email as…" at bounding box center [784, 220] width 755 height 303
click at [674, 118] on link "Membership" at bounding box center [633, 113] width 96 height 20
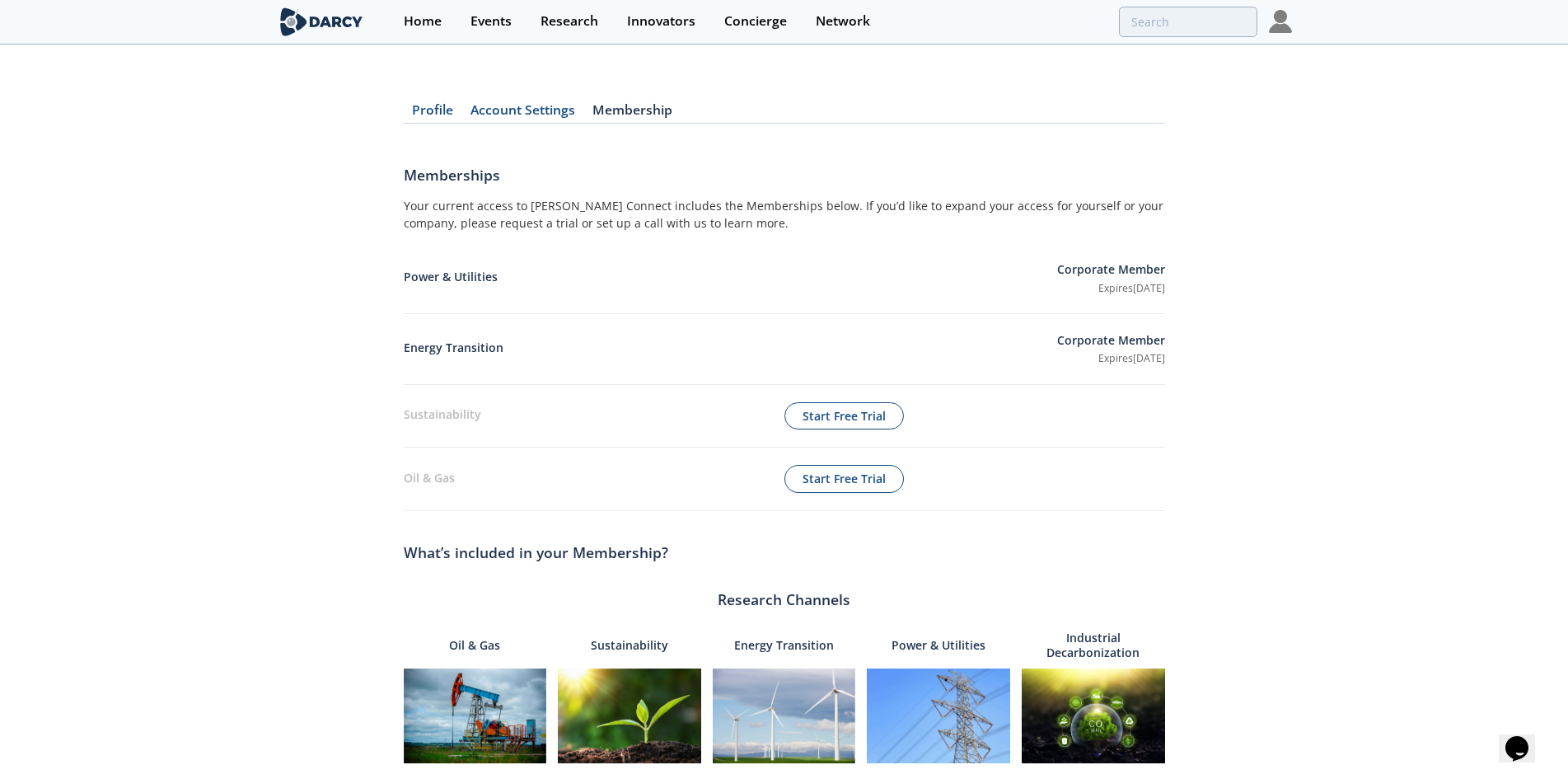
click at [1068, 340] on p "Corporate Member" at bounding box center [1110, 341] width 108 height 21
drag, startPoint x: 1068, startPoint y: 341, endPoint x: 547, endPoint y: 291, distance: 523.4
click at [1067, 341] on p "Corporate Member" at bounding box center [1110, 341] width 108 height 21
drag, startPoint x: 440, startPoint y: 335, endPoint x: 451, endPoint y: 340, distance: 12.1
click at [441, 335] on div "Energy Transition Corporate Member Expires [DATE]" at bounding box center [784, 349] width 762 height 71
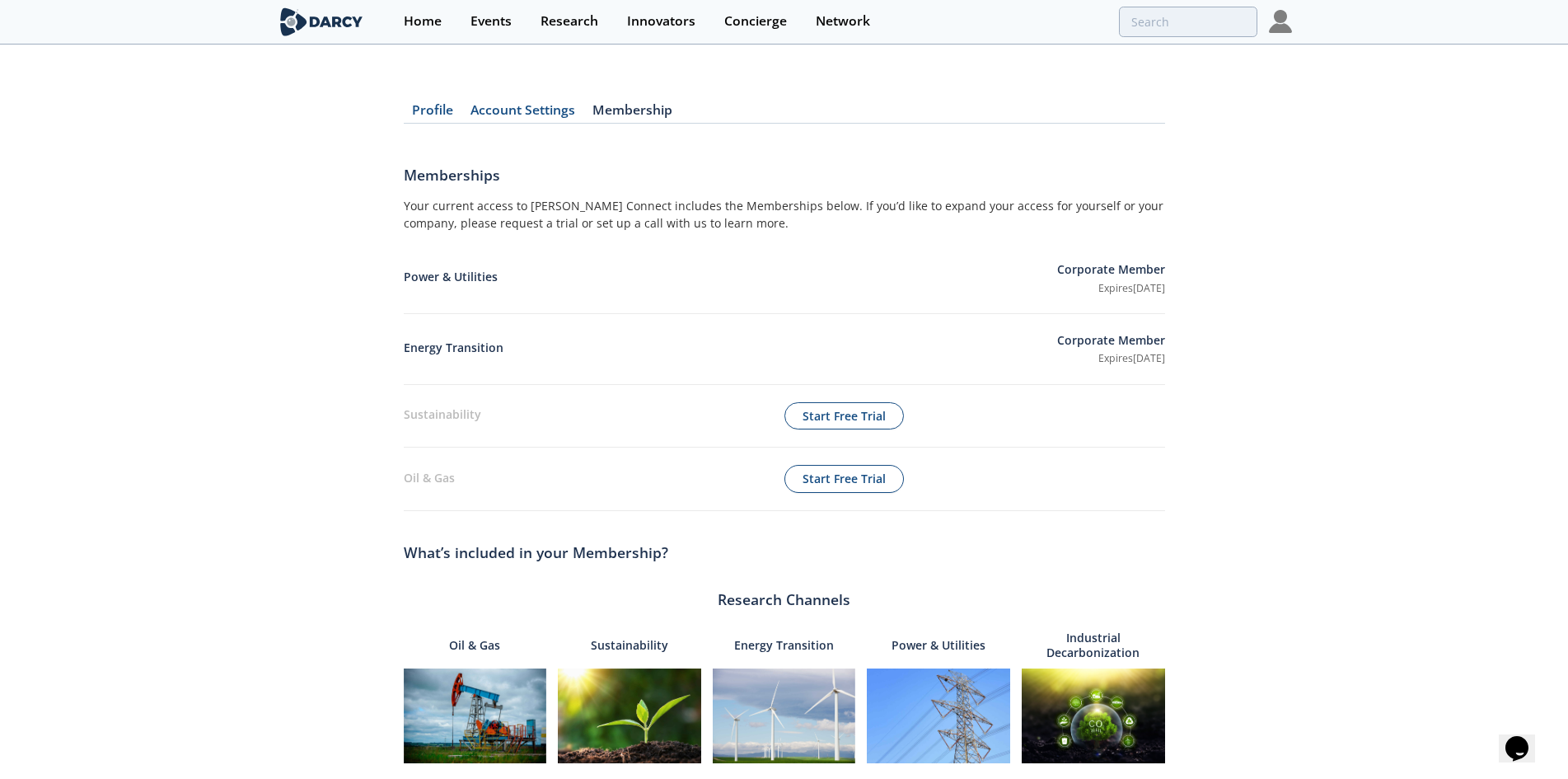
click at [453, 340] on p "Energy Transition" at bounding box center [731, 349] width 654 height 21
click at [456, 277] on p "Power & Utilities" at bounding box center [731, 278] width 654 height 21
click at [457, 276] on p "Power & Utilities" at bounding box center [731, 278] width 654 height 21
click at [410, 18] on div "Home" at bounding box center [423, 21] width 38 height 13
